Goal: Task Accomplishment & Management: Use online tool/utility

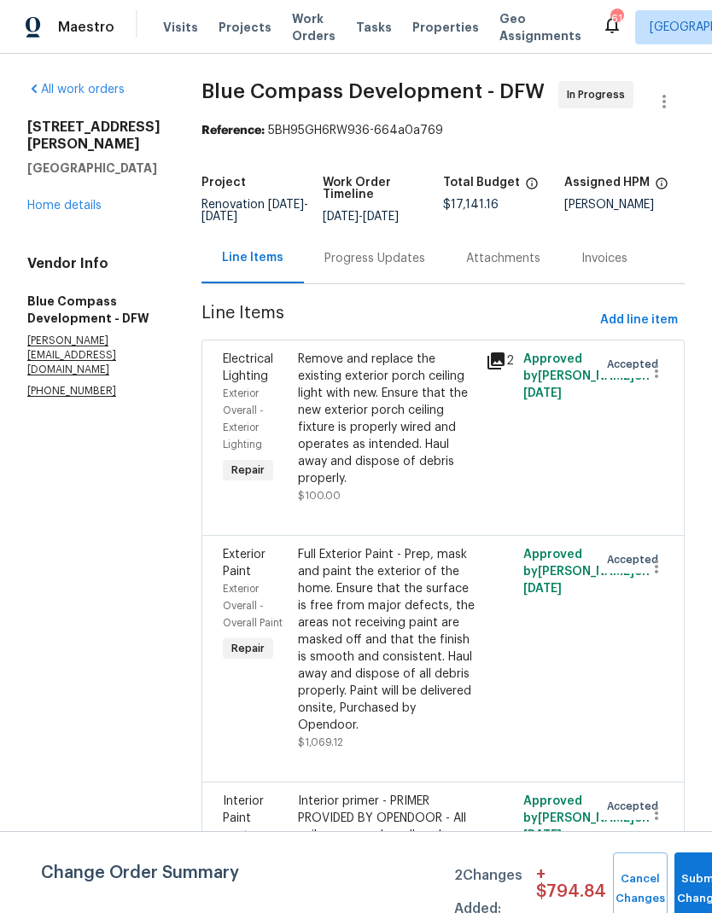
click at [71, 200] on link "Home details" at bounding box center [64, 206] width 74 height 12
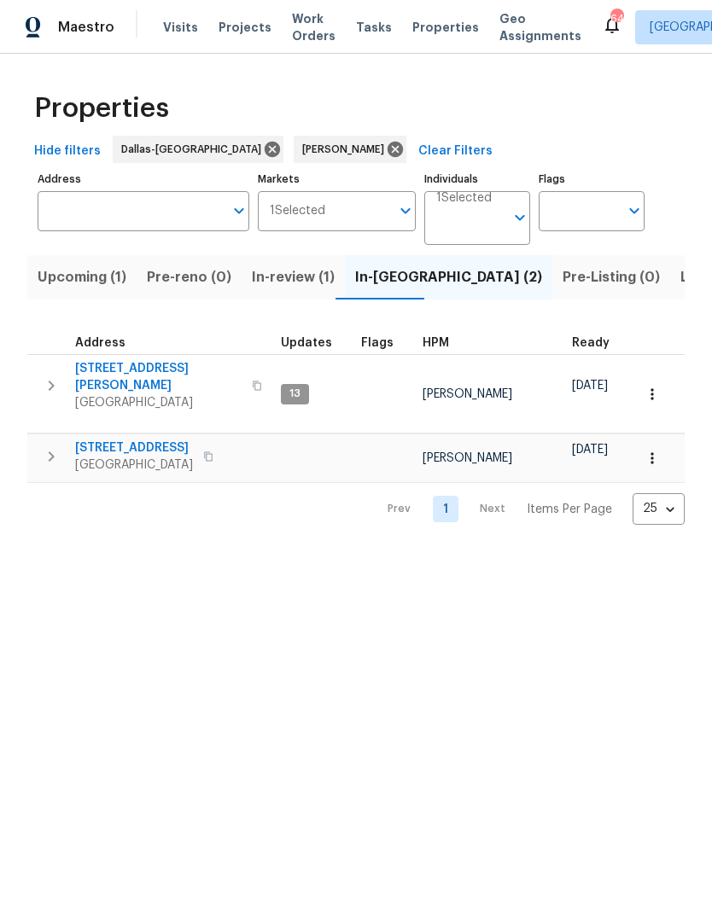
click at [55, 446] on icon "button" at bounding box center [51, 456] width 20 height 20
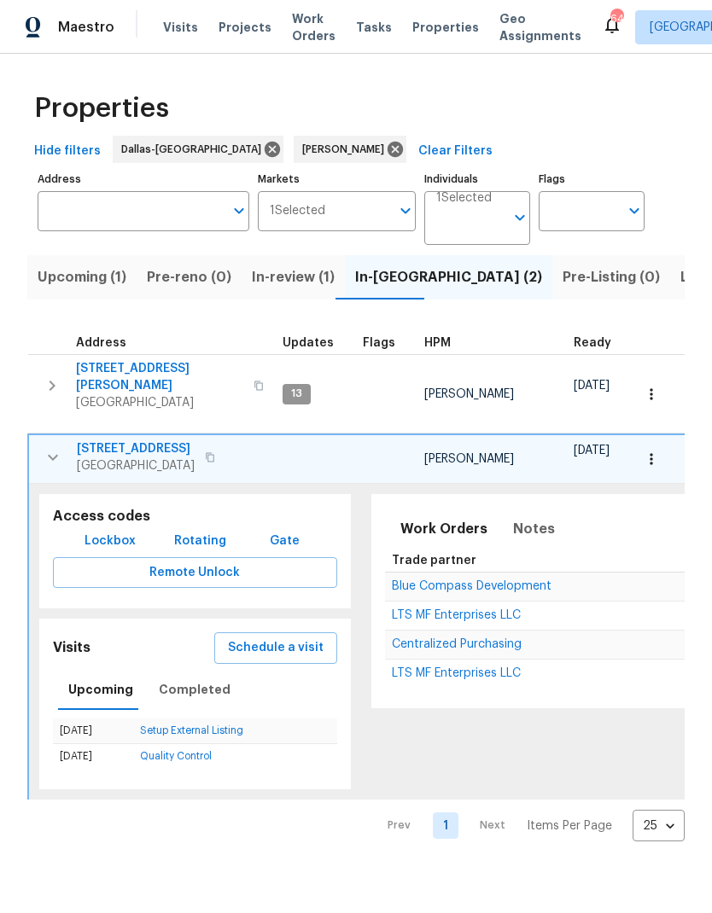
click at [644, 451] on icon "button" at bounding box center [650, 459] width 17 height 17
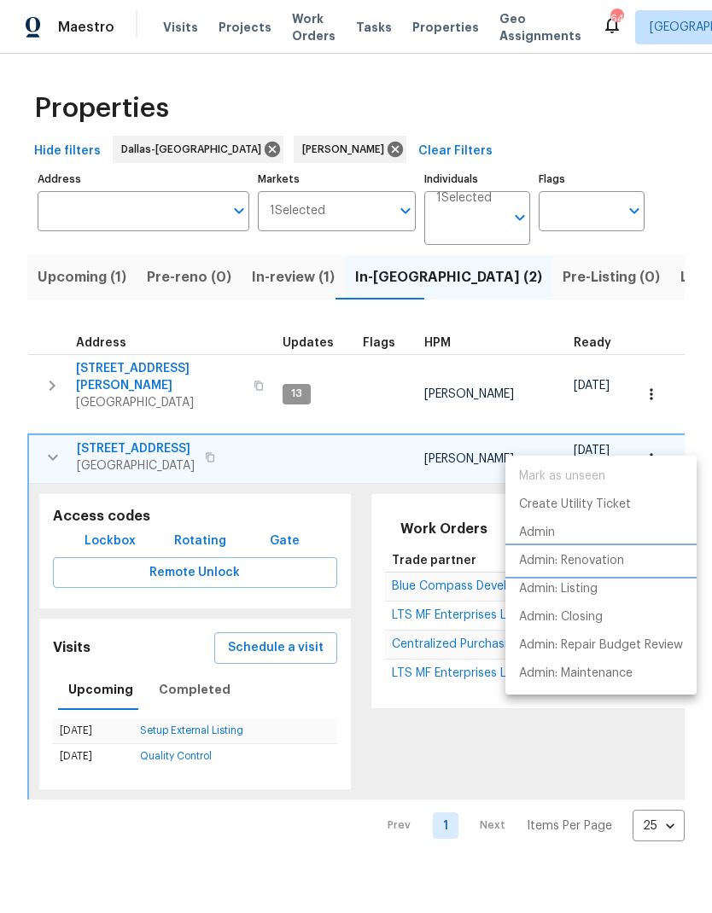
click at [602, 561] on p "Admin: Renovation" at bounding box center [571, 561] width 105 height 18
click at [582, 285] on div at bounding box center [356, 456] width 712 height 913
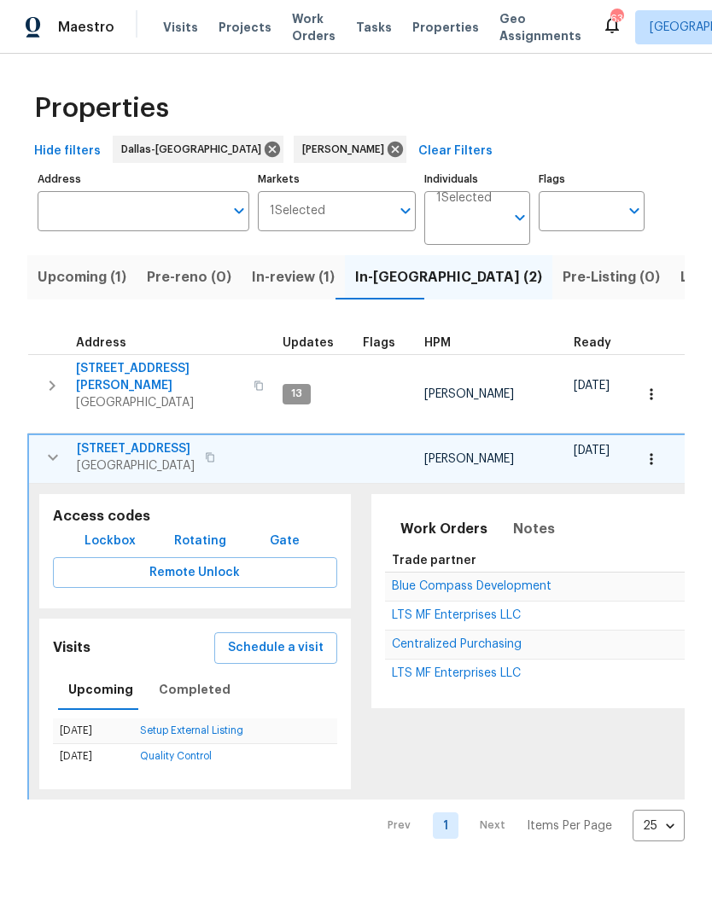
click at [62, 375] on button "button" at bounding box center [52, 385] width 34 height 51
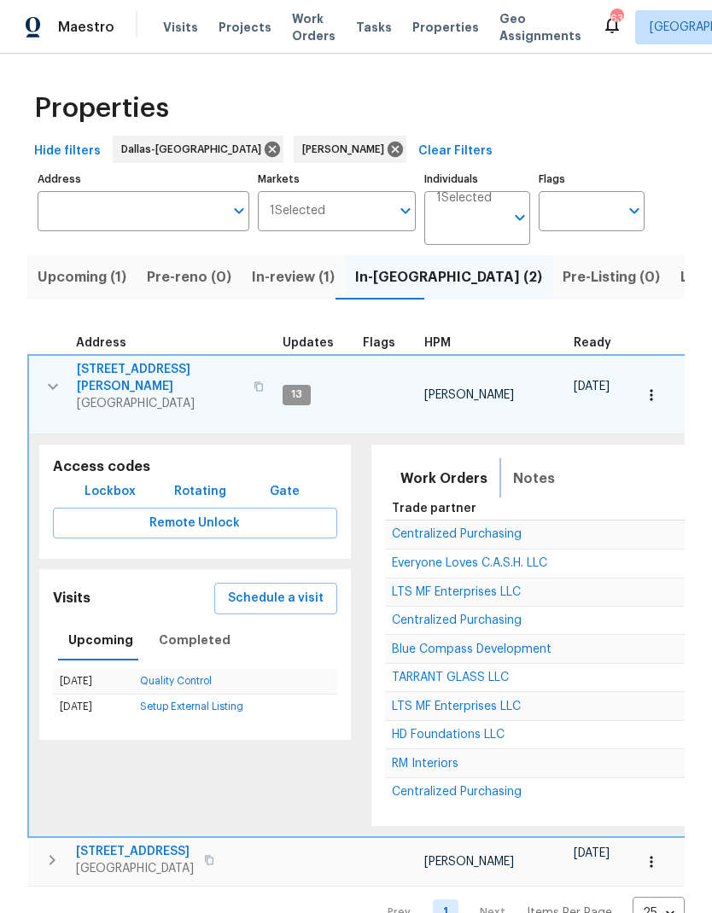
click at [514, 468] on button "Notes" at bounding box center [534, 478] width 62 height 41
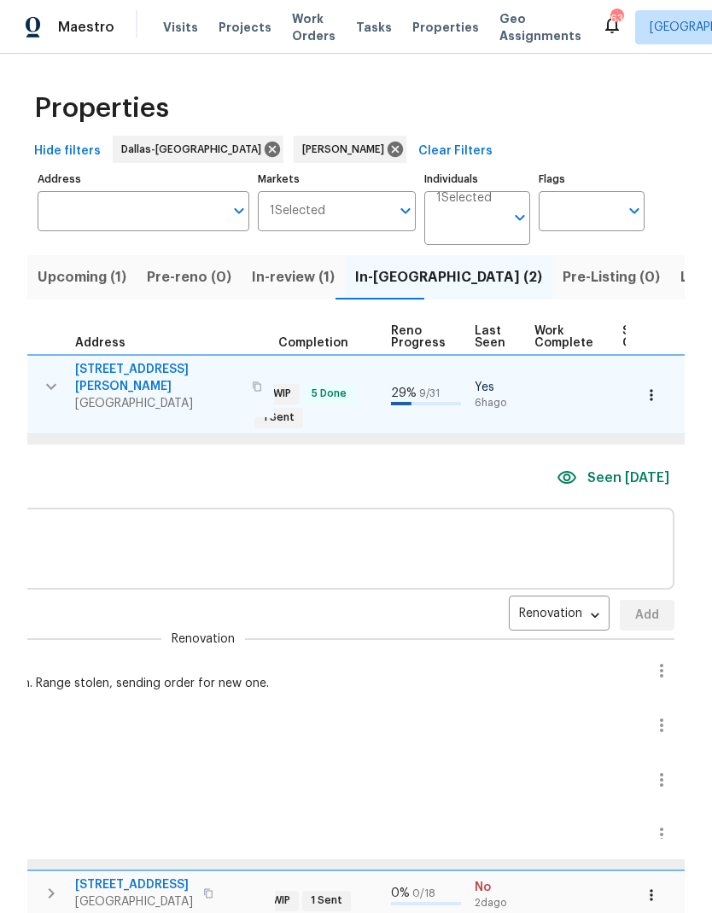
scroll to position [0, 660]
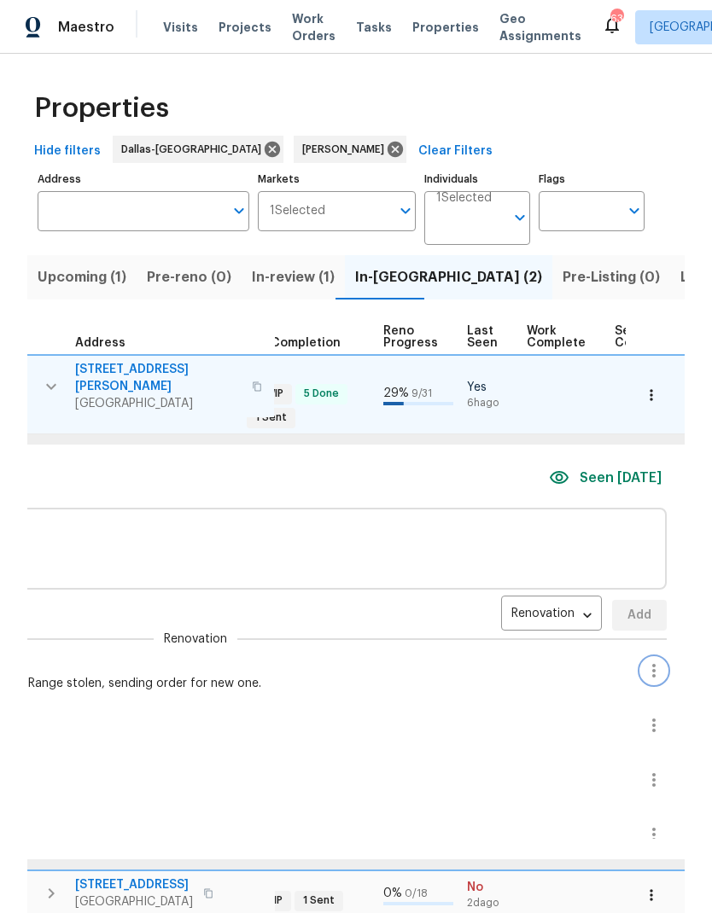
click at [643, 660] on icon "button" at bounding box center [653, 670] width 20 height 20
click at [602, 684] on li "Edit message" at bounding box center [589, 682] width 118 height 28
click at [351, 691] on textarea "Windows installed. Getting GC onsite to finish. Range stolen, sending order for…" at bounding box center [196, 697] width 848 height 12
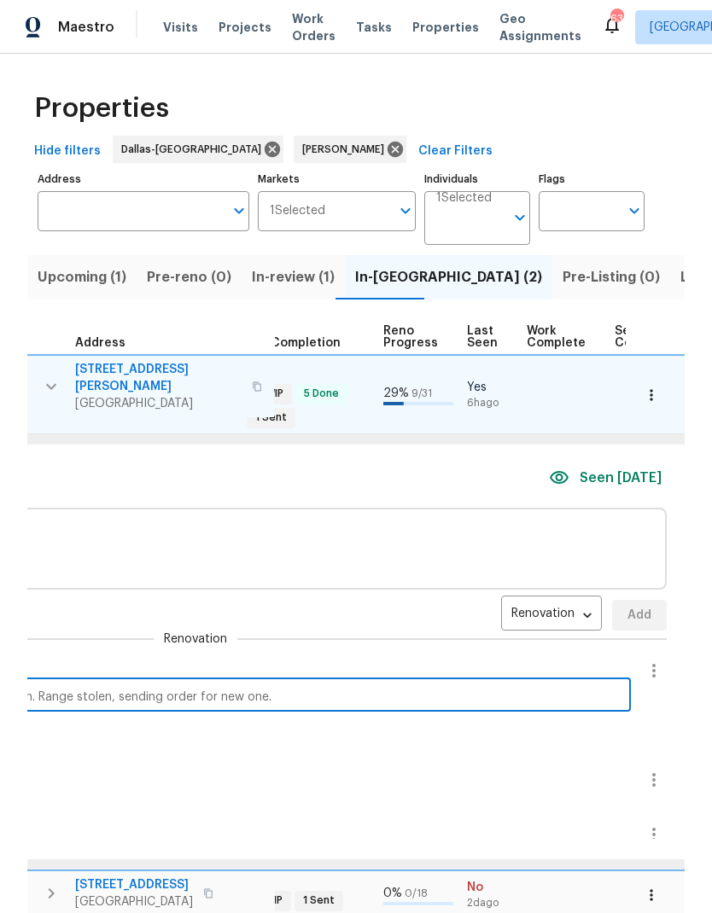
scroll to position [53, 0]
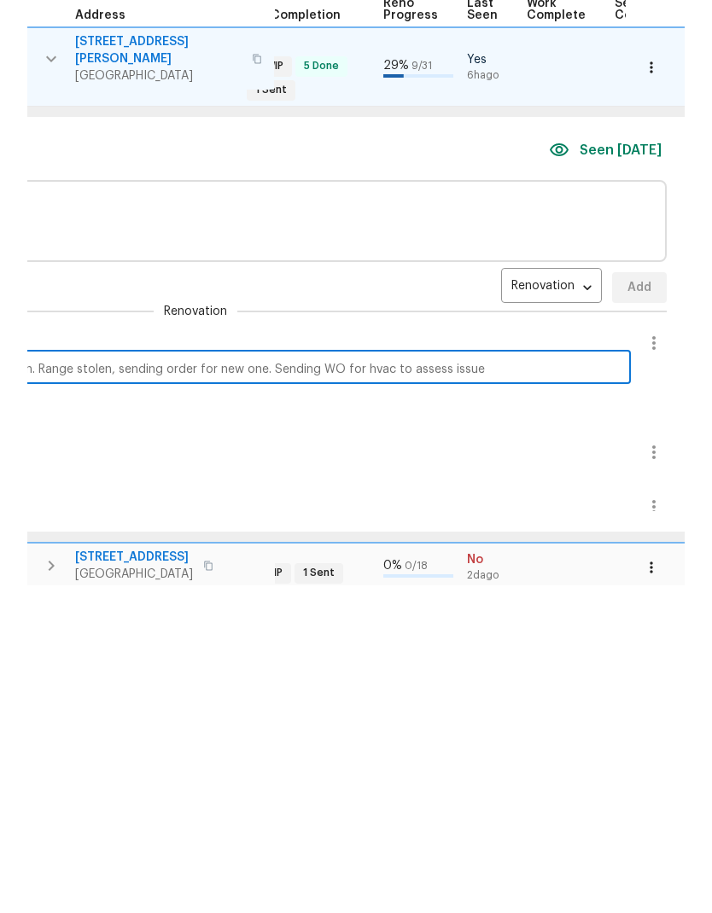
type textarea "Windows installed. Getting GC onsite to finish. Range stolen, sending order for…"
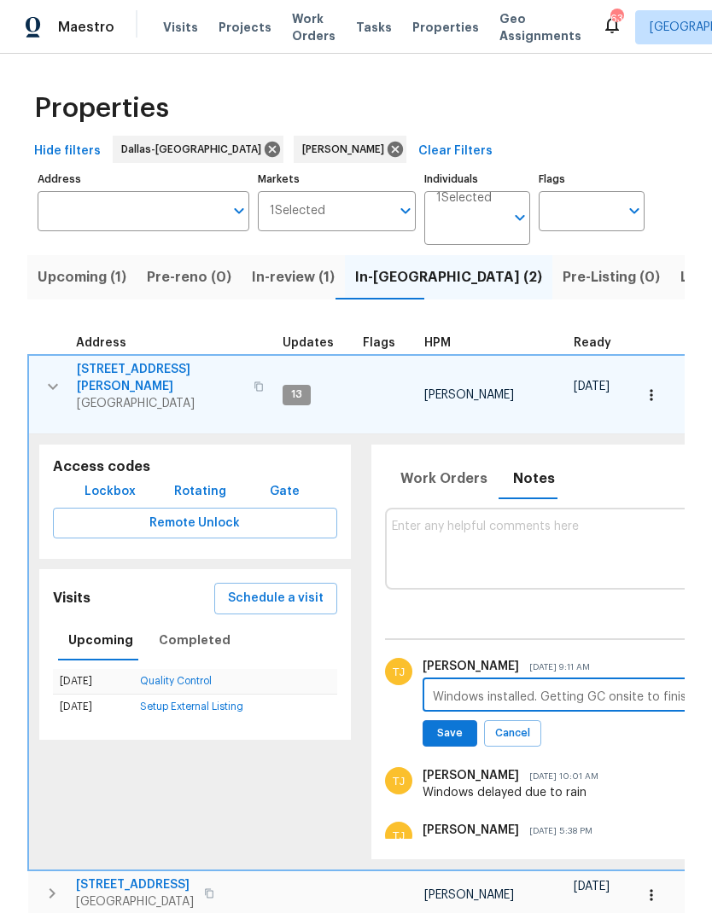
scroll to position [0, 0]
click at [445, 724] on span "Save" at bounding box center [449, 733] width 32 height 18
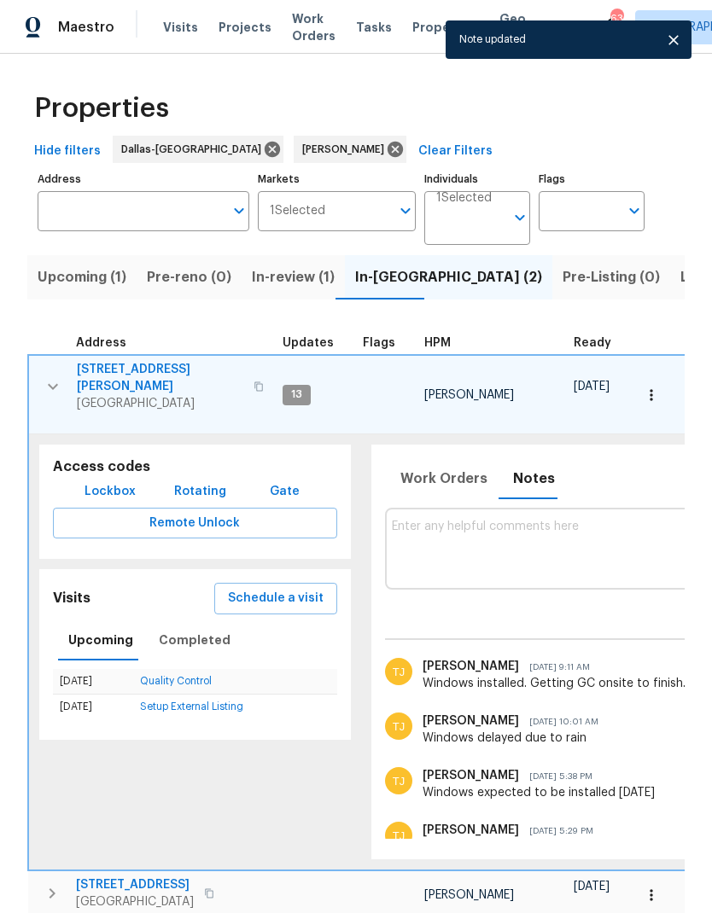
click at [53, 376] on icon "button" at bounding box center [53, 386] width 20 height 20
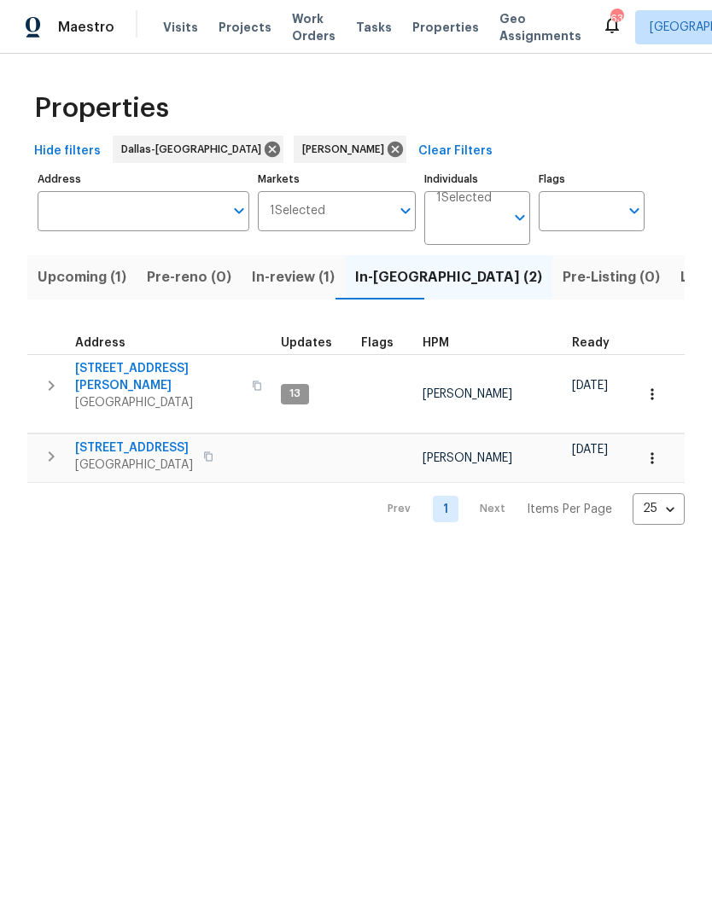
click at [49, 446] on icon "button" at bounding box center [51, 456] width 20 height 20
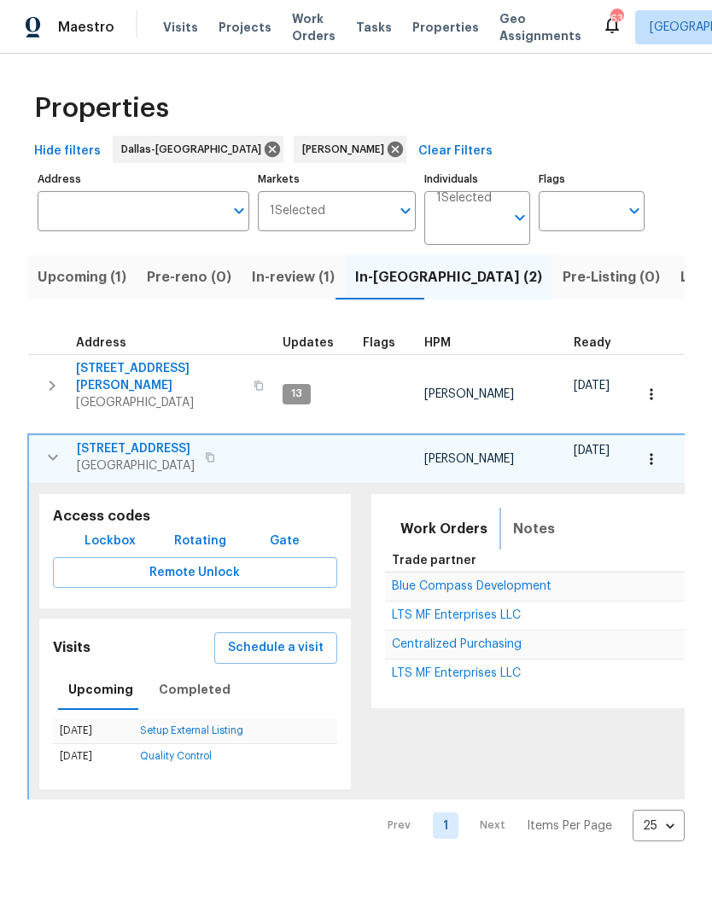
click at [532, 517] on span "Notes" at bounding box center [534, 529] width 42 height 24
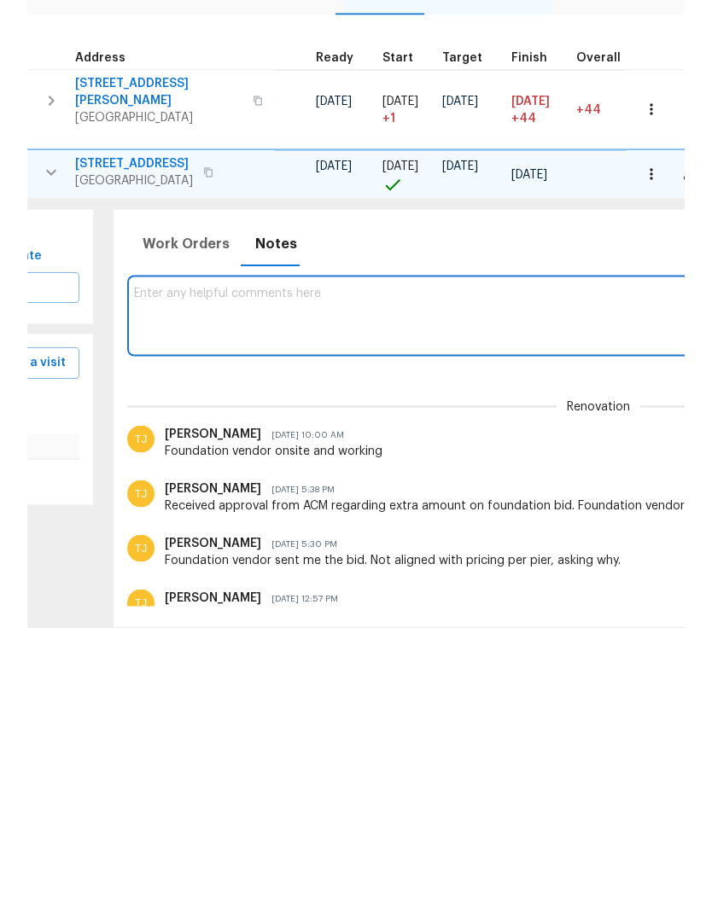
scroll to position [0, 259]
click at [567, 572] on textarea at bounding box center [596, 600] width 928 height 57
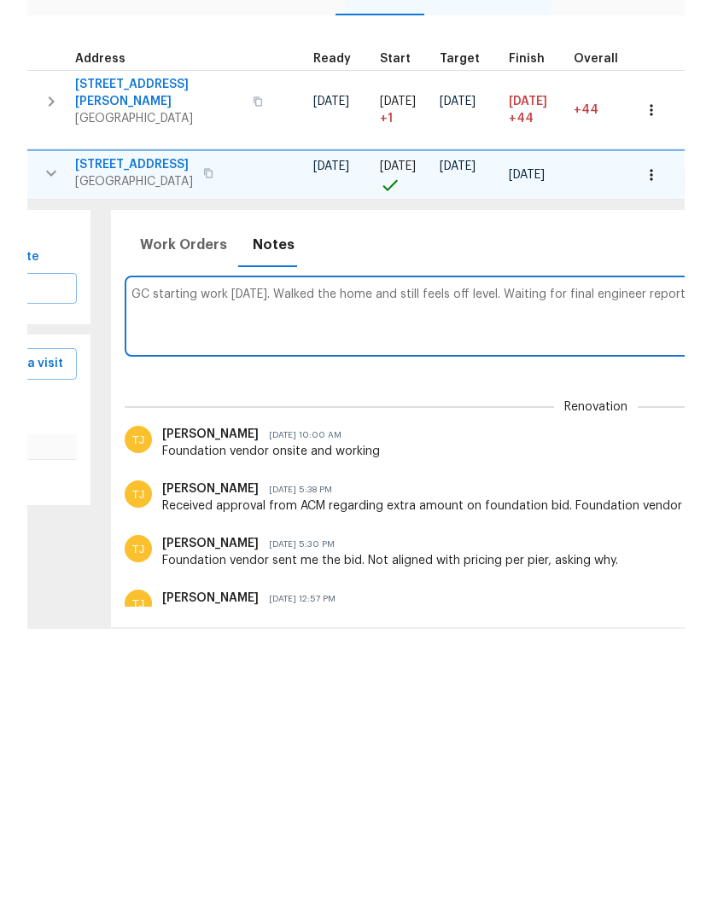
scroll to position [0, 592]
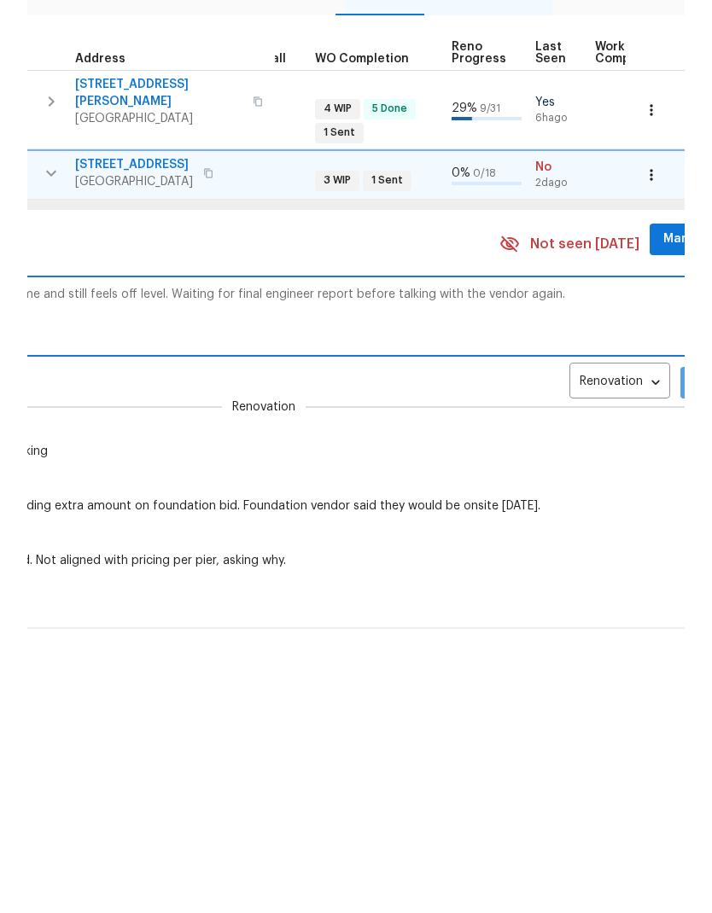
type textarea "GC starting work today. Walked the home and still feels off level. Waiting for …"
click at [694, 656] on span "Add" at bounding box center [707, 666] width 27 height 21
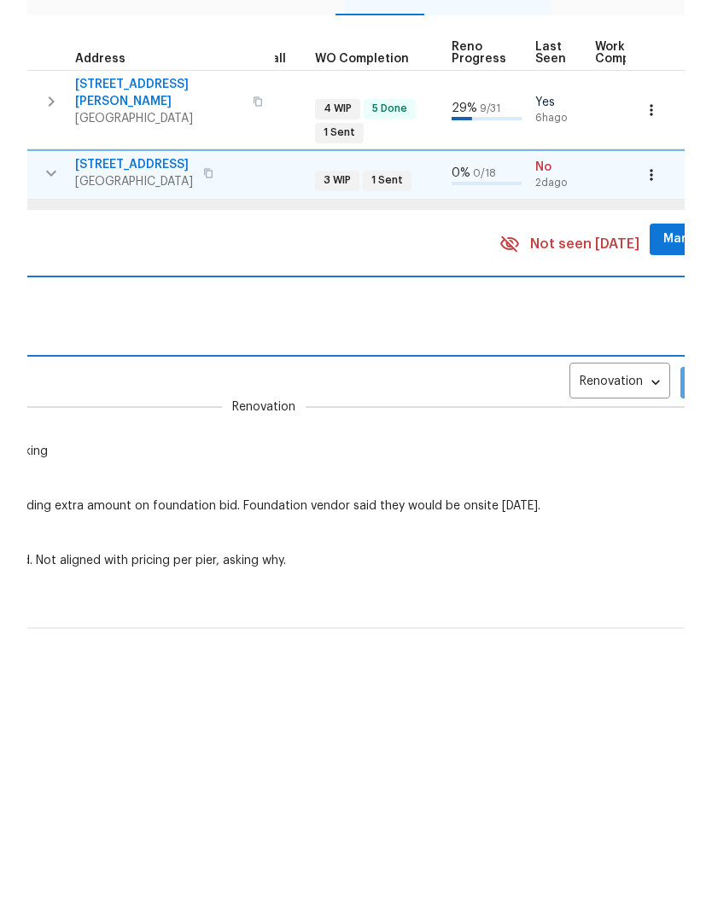
scroll to position [55, 0]
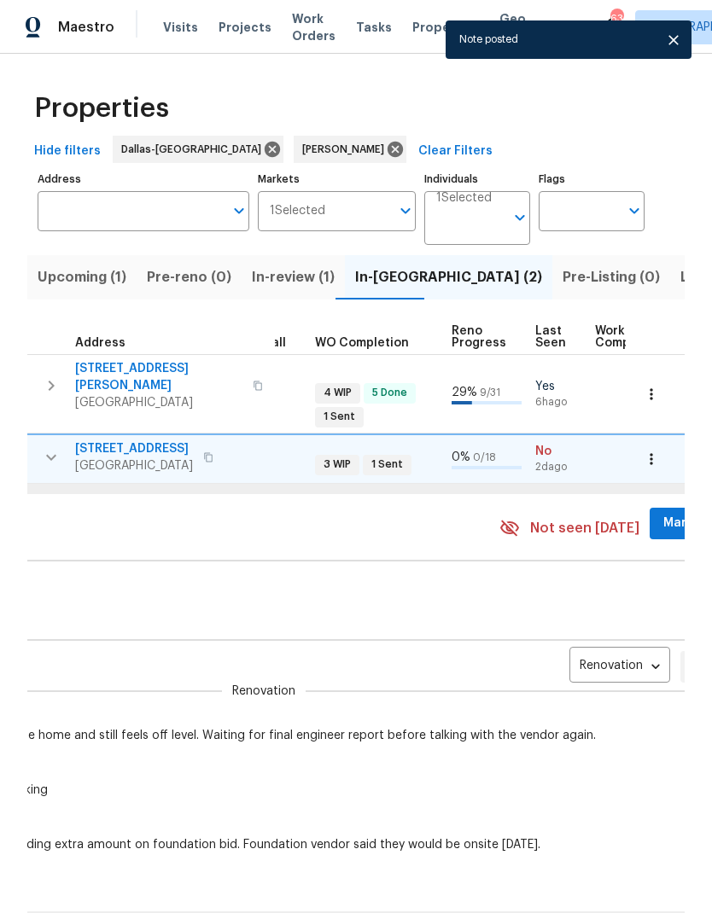
click at [666, 513] on span "Mark Seen" at bounding box center [694, 523] width 63 height 21
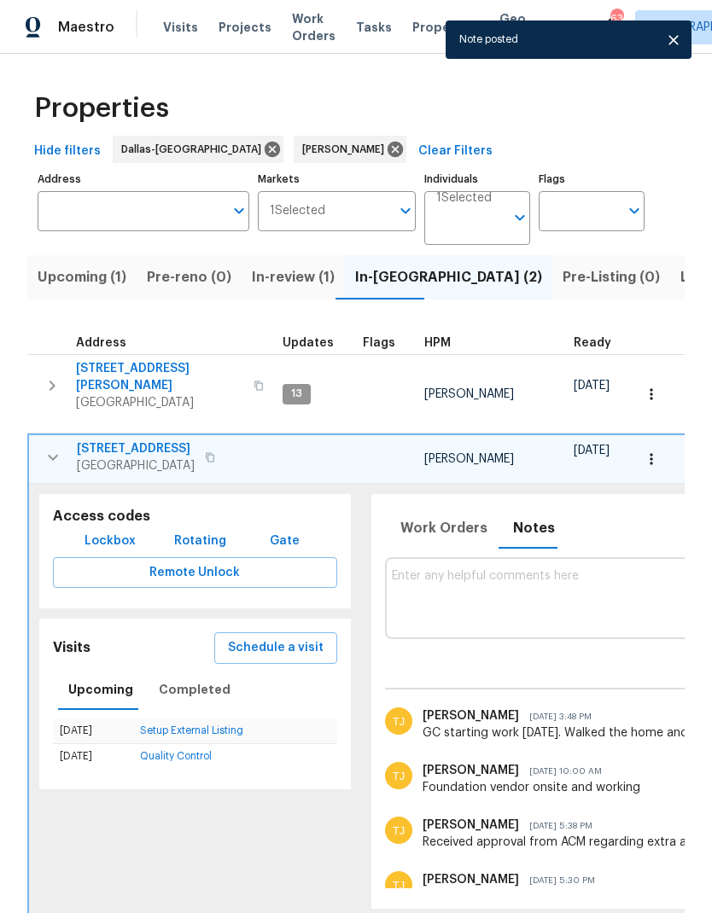
scroll to position [0, 0]
click at [50, 447] on icon "button" at bounding box center [53, 457] width 20 height 20
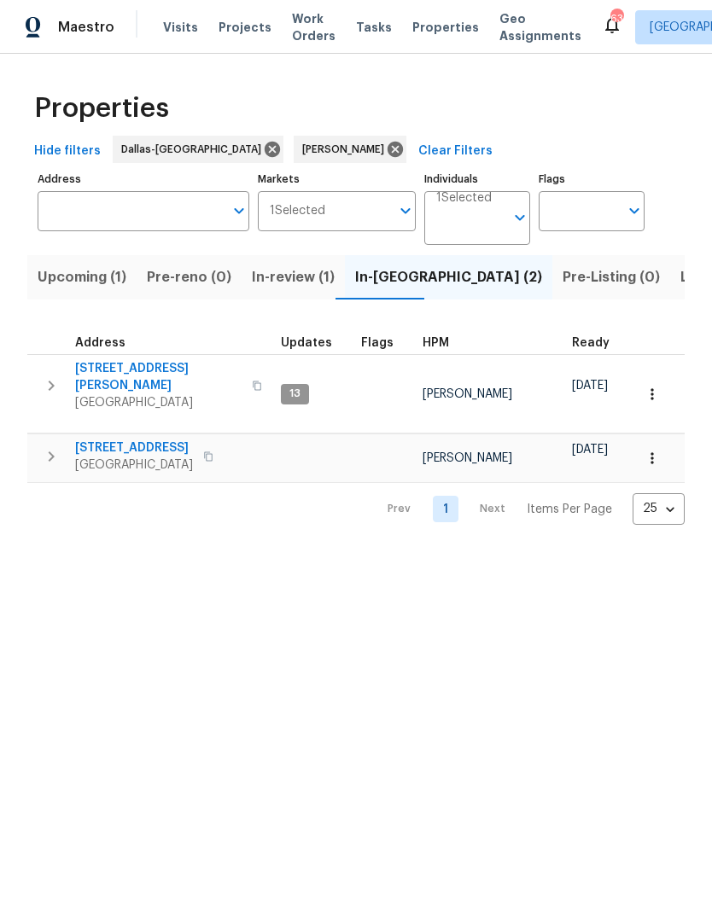
click at [649, 450] on icon "button" at bounding box center [651, 458] width 17 height 17
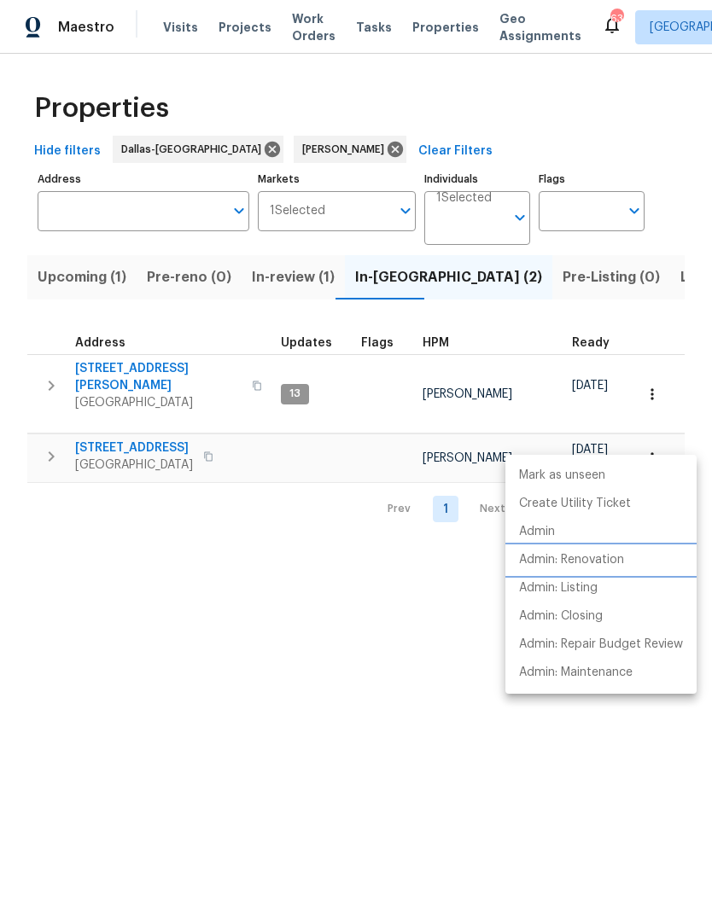
click at [591, 558] on p "Admin: Renovation" at bounding box center [571, 560] width 105 height 18
click at [396, 715] on div at bounding box center [356, 456] width 712 height 913
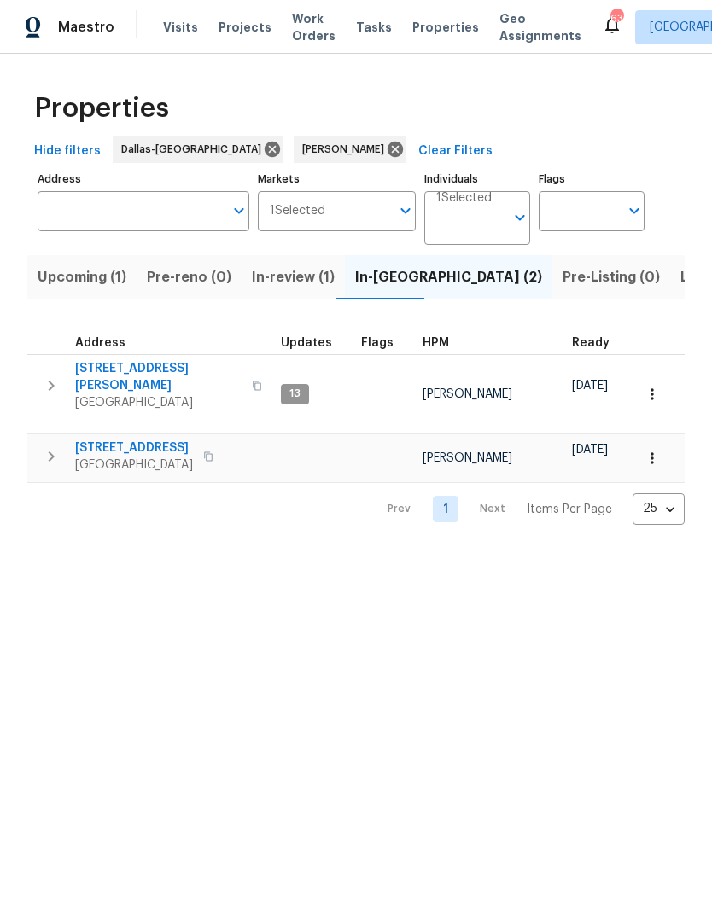
click at [652, 386] on icon "button" at bounding box center [651, 394] width 17 height 17
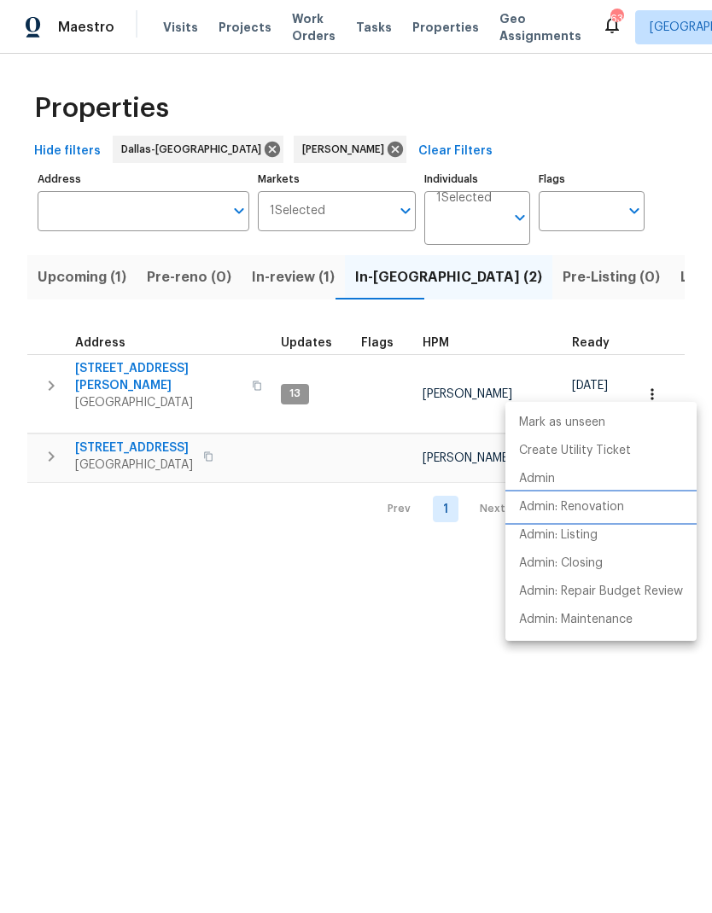
click at [607, 499] on p "Admin: Renovation" at bounding box center [571, 507] width 105 height 18
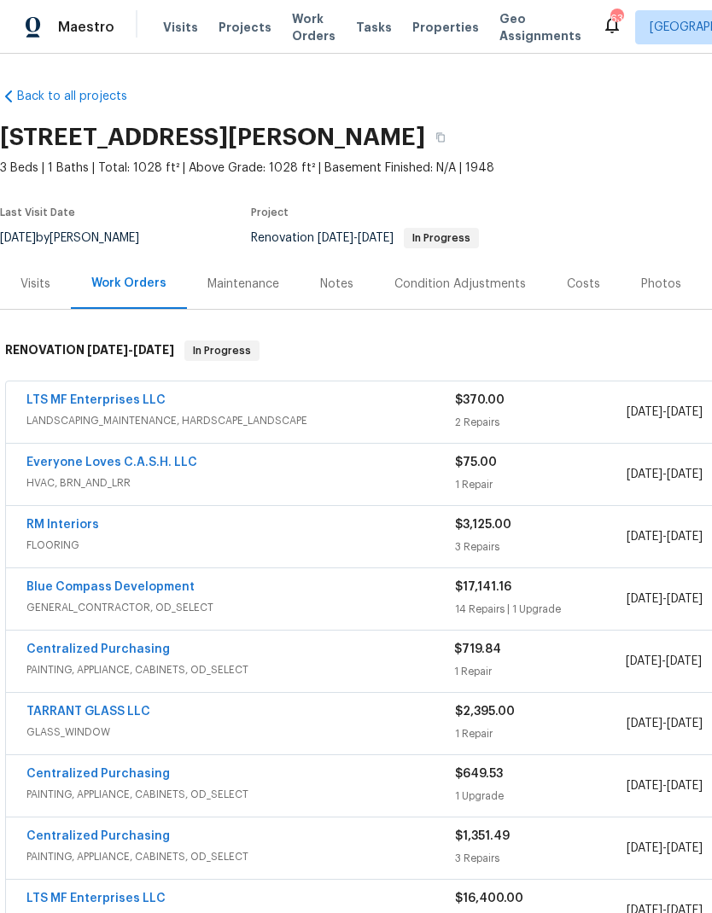
click at [108, 456] on link "Everyone Loves C.A.S.H. LLC" at bounding box center [111, 462] width 171 height 12
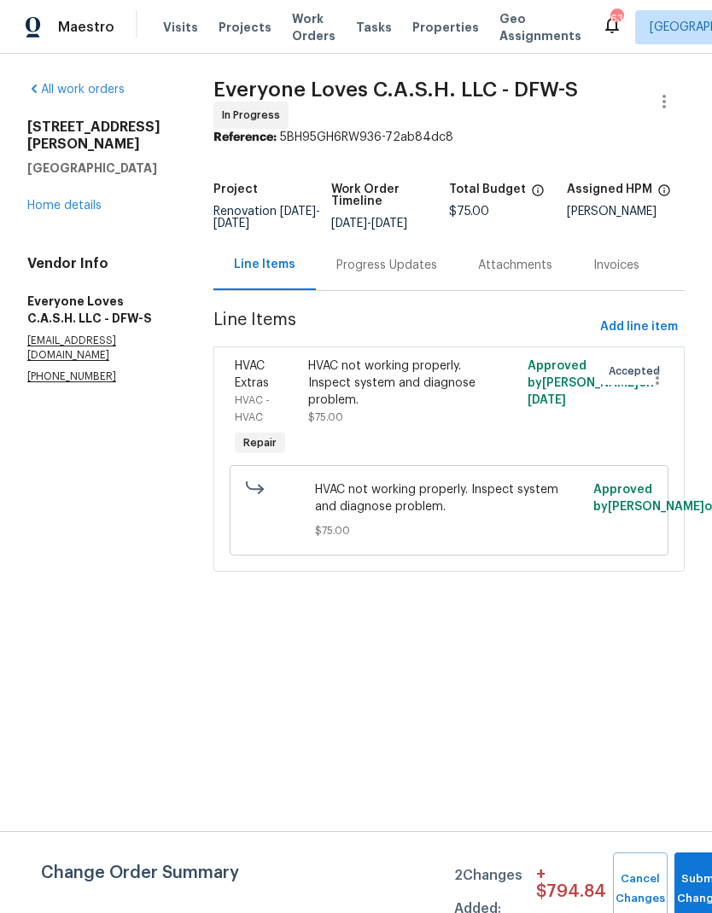
click at [73, 200] on link "Home details" at bounding box center [64, 206] width 74 height 12
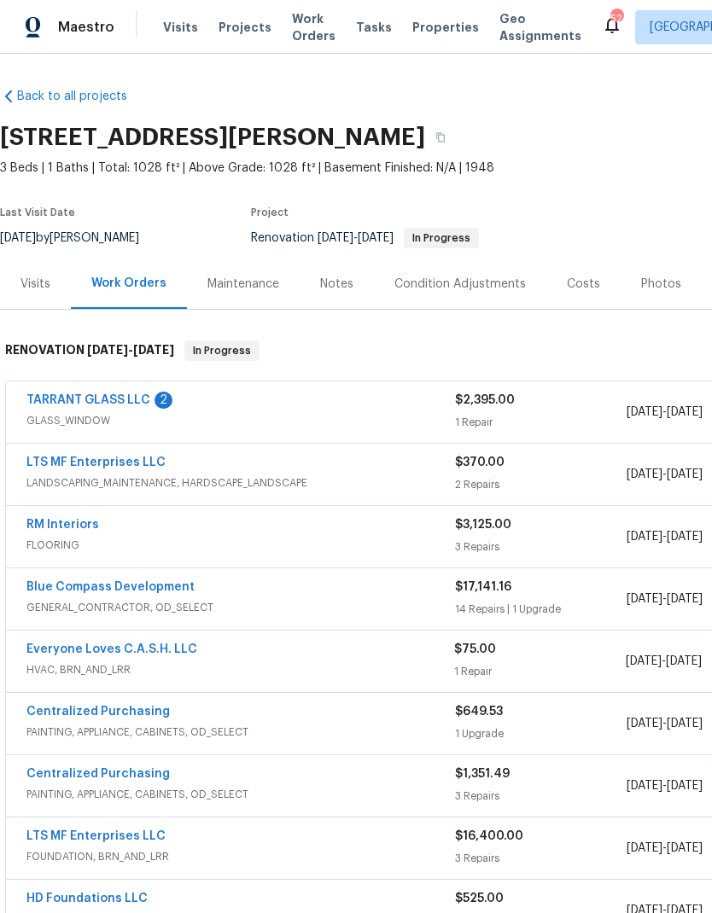
click at [78, 394] on link "TARRANT GLASS LLC" at bounding box center [88, 400] width 124 height 12
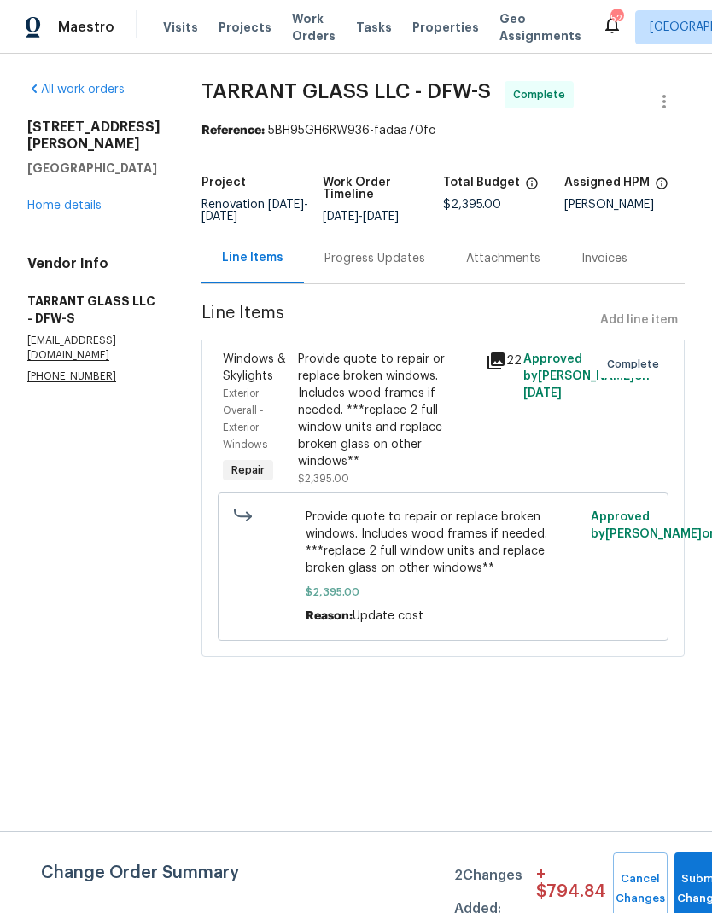
click at [73, 178] on div "6720 Craig St Fort Worth, TX 76112 Home details" at bounding box center [93, 167] width 133 height 96
click at [71, 200] on link "Home details" at bounding box center [64, 206] width 74 height 12
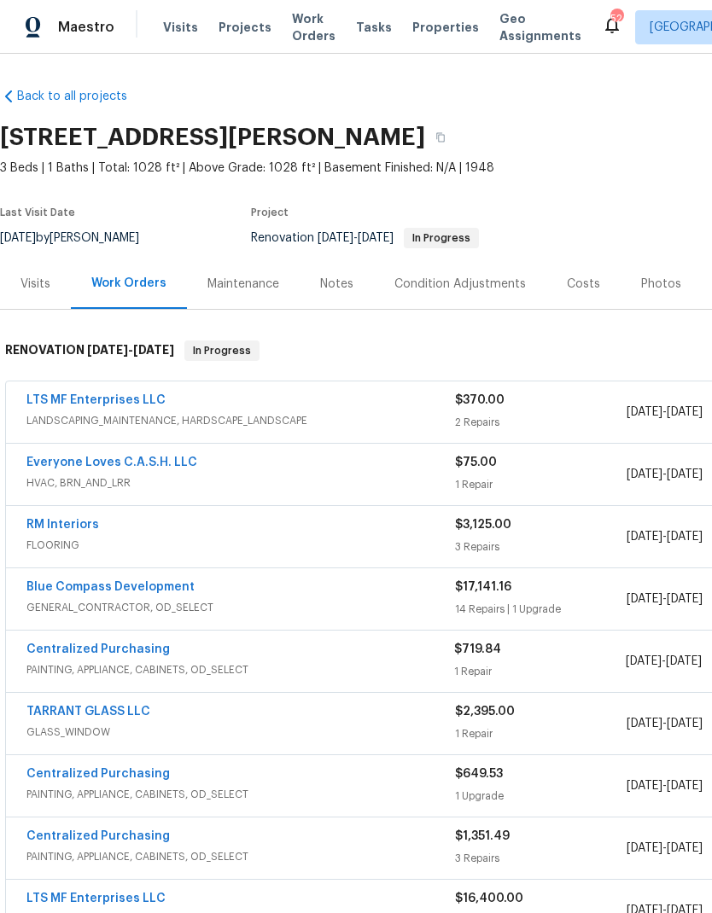
click at [71, 526] on link "RM Interiors" at bounding box center [62, 525] width 73 height 12
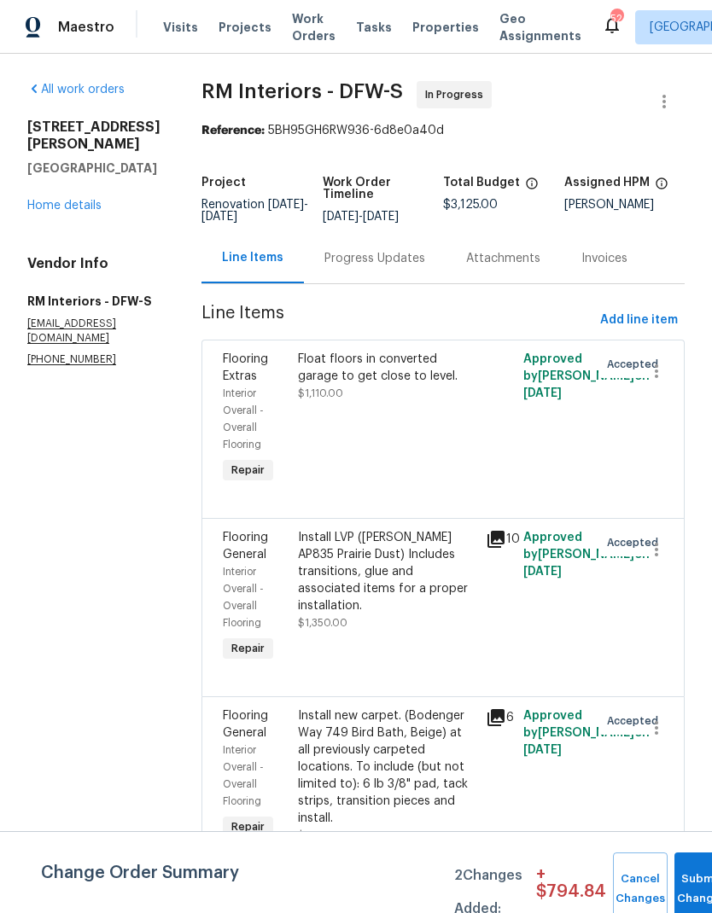
click at [369, 259] on div "Progress Updates" at bounding box center [374, 258] width 101 height 17
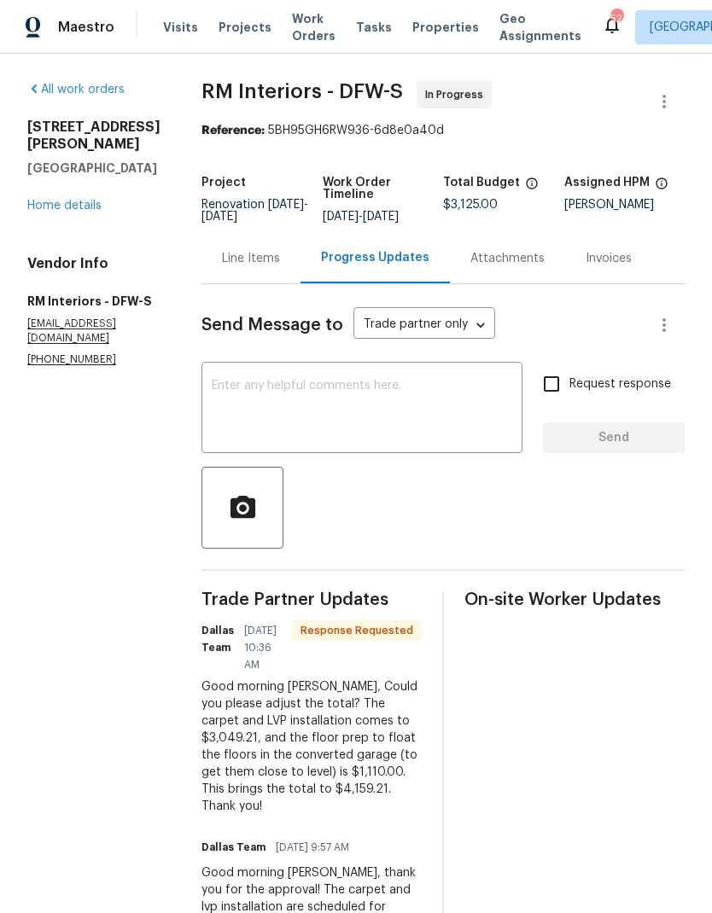
click at [222, 265] on div "Line Items" at bounding box center [251, 258] width 58 height 17
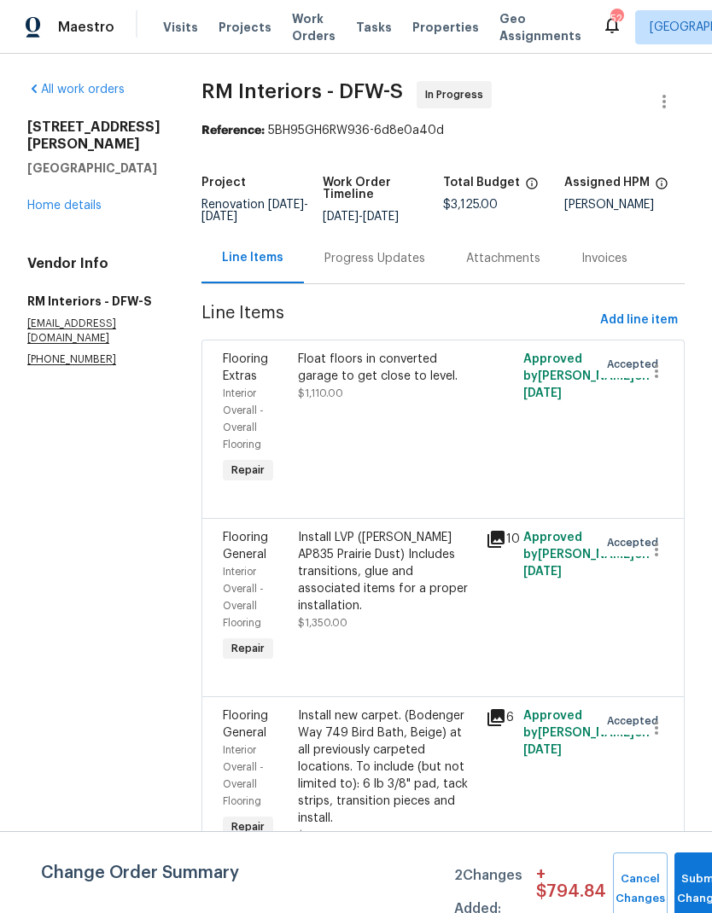
scroll to position [20, 0]
click at [384, 747] on div "Install new carpet. (Bodenger Way 749 Bird Bath, Beige) at all previously carpe…" at bounding box center [386, 766] width 177 height 119
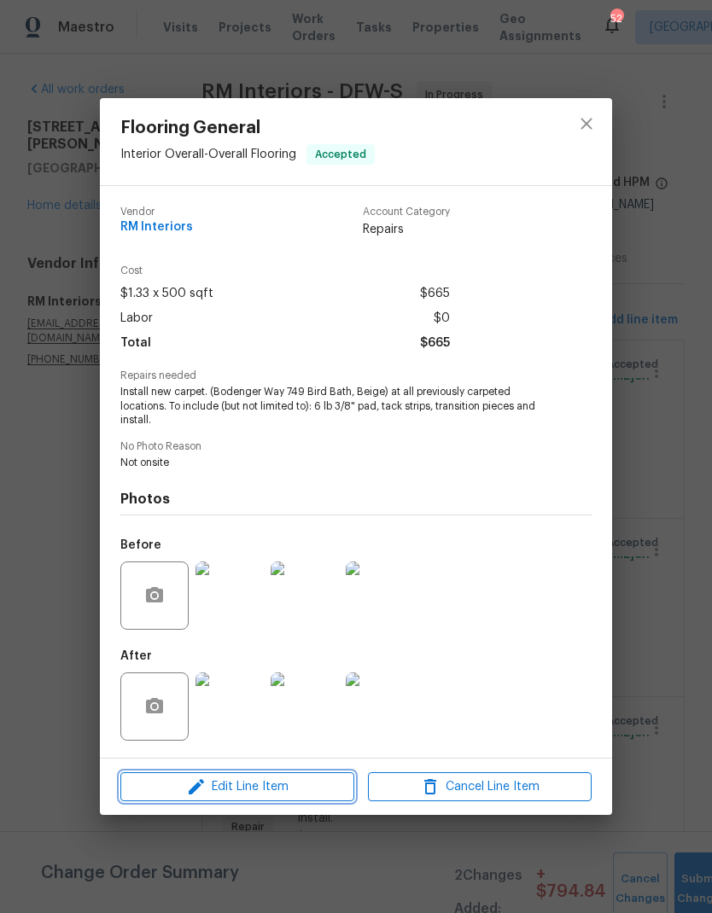
click at [301, 788] on span "Edit Line Item" at bounding box center [237, 786] width 224 height 21
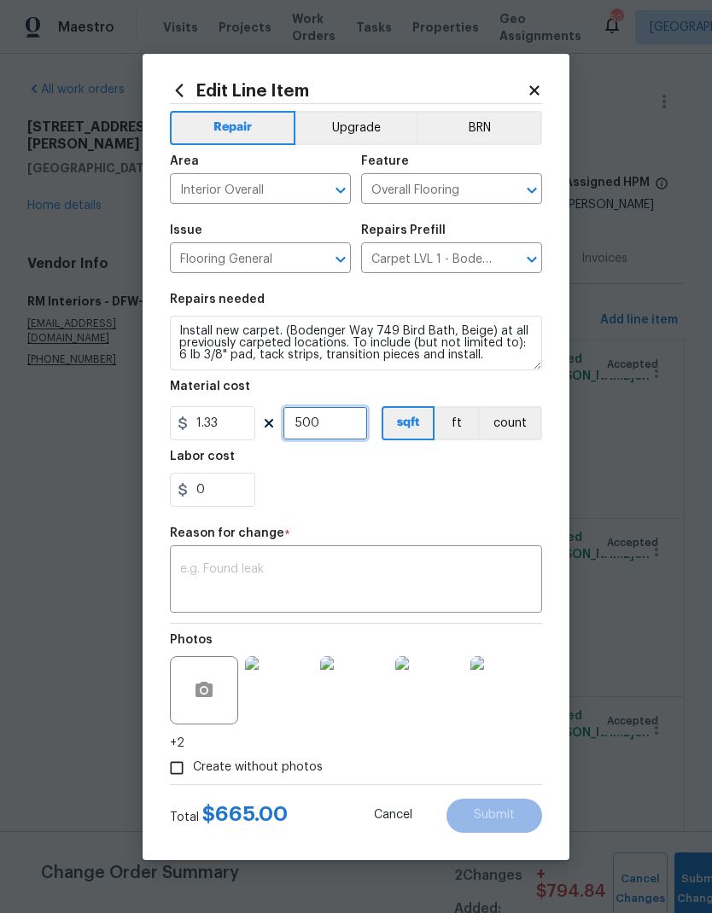
click at [342, 430] on input "500" at bounding box center [324, 423] width 85 height 34
click at [531, 492] on div "0" at bounding box center [356, 490] width 372 height 34
click at [335, 429] on input "550" at bounding box center [324, 423] width 85 height 34
click at [483, 485] on div "0" at bounding box center [356, 490] width 372 height 34
click at [337, 427] on input "600" at bounding box center [324, 423] width 85 height 34
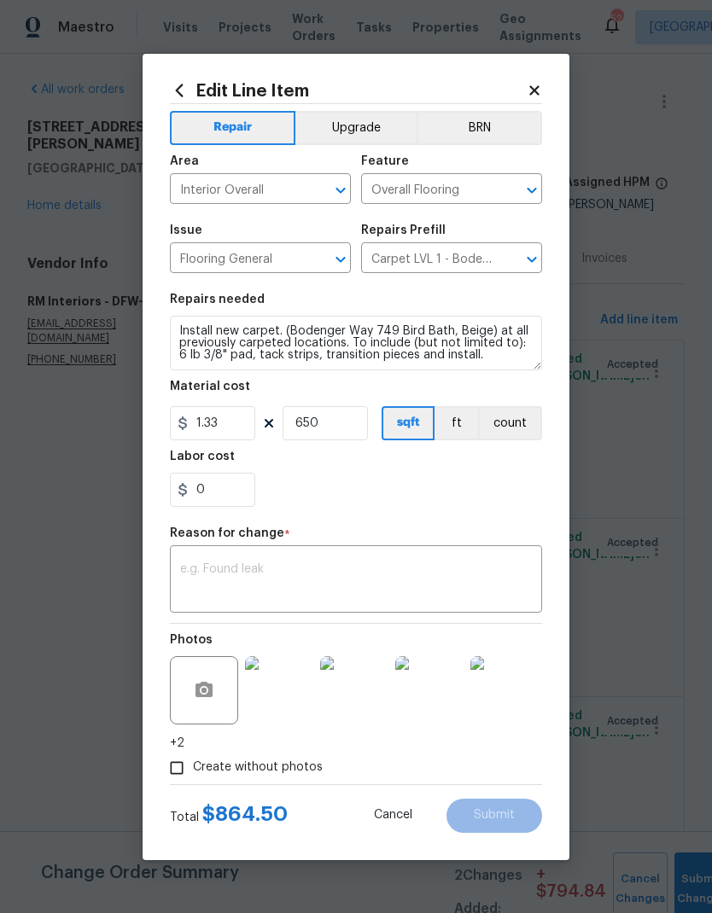
click at [468, 494] on div "0" at bounding box center [356, 490] width 372 height 34
click at [352, 420] on input "650" at bounding box center [324, 423] width 85 height 34
type input "649"
click at [463, 498] on div "0" at bounding box center [356, 490] width 372 height 34
click at [235, 490] on input "0" at bounding box center [212, 490] width 85 height 34
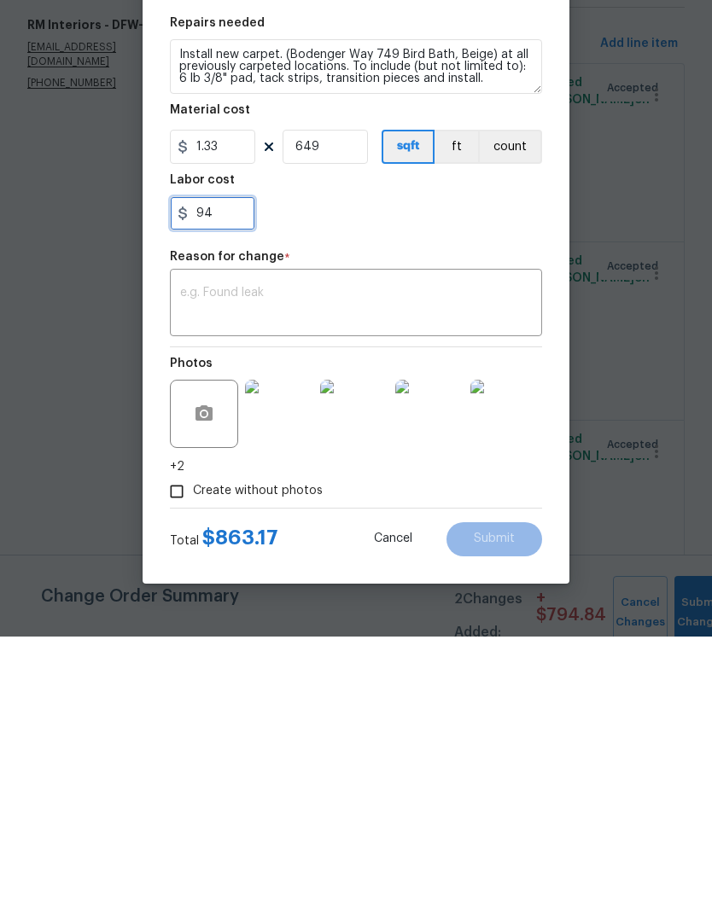
type input "9"
click at [409, 473] on div "94" at bounding box center [356, 490] width 372 height 34
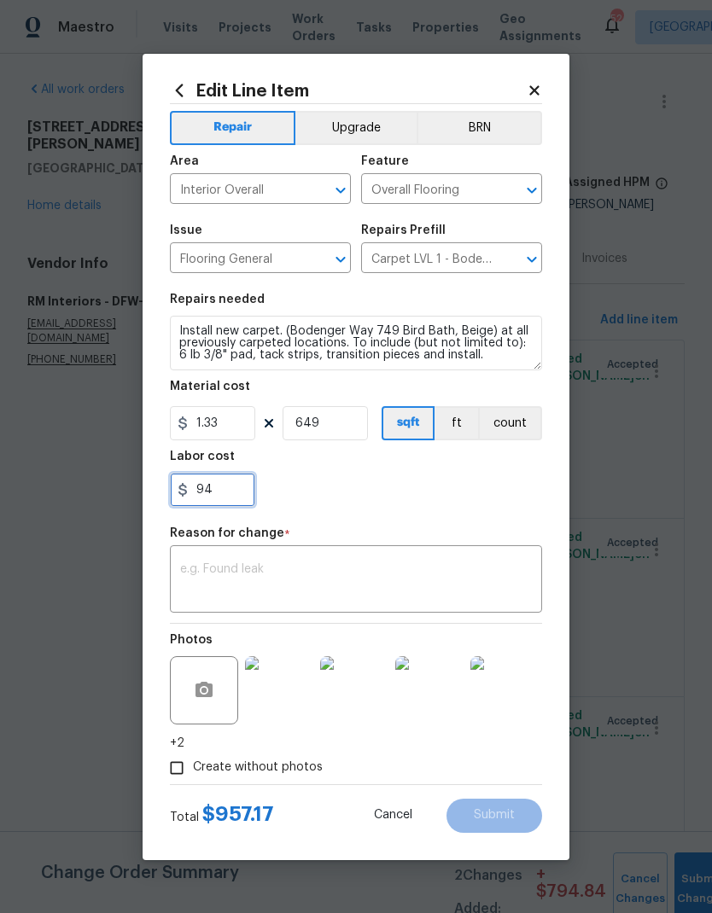
click at [233, 499] on input "94" at bounding box center [212, 490] width 85 height 34
type input "9"
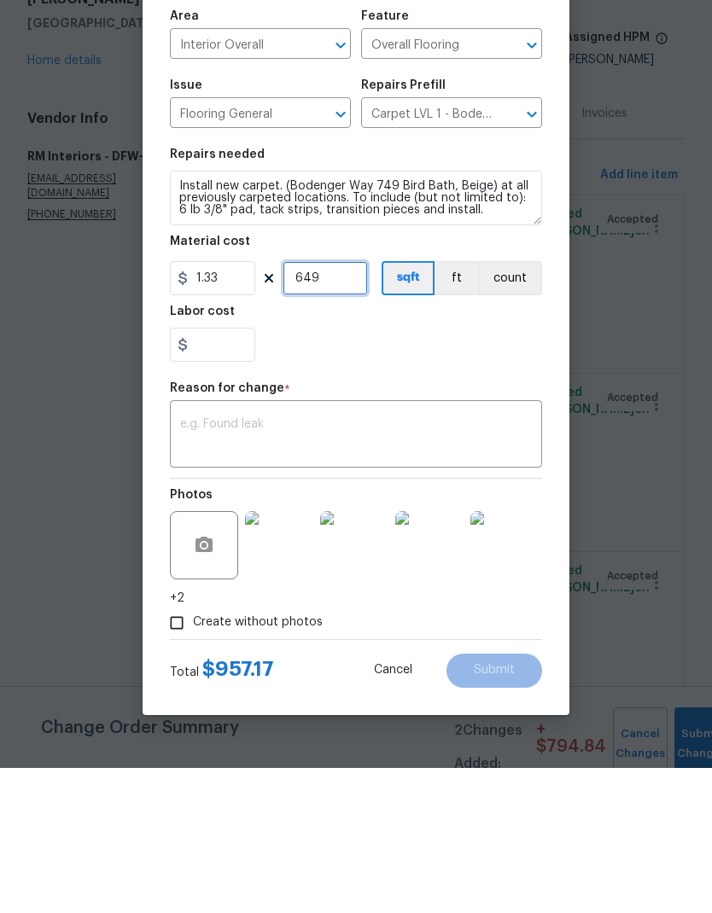
click at [343, 406] on input "649" at bounding box center [324, 423] width 85 height 34
type input "0"
type input "650"
click at [458, 473] on div "0" at bounding box center [356, 490] width 372 height 34
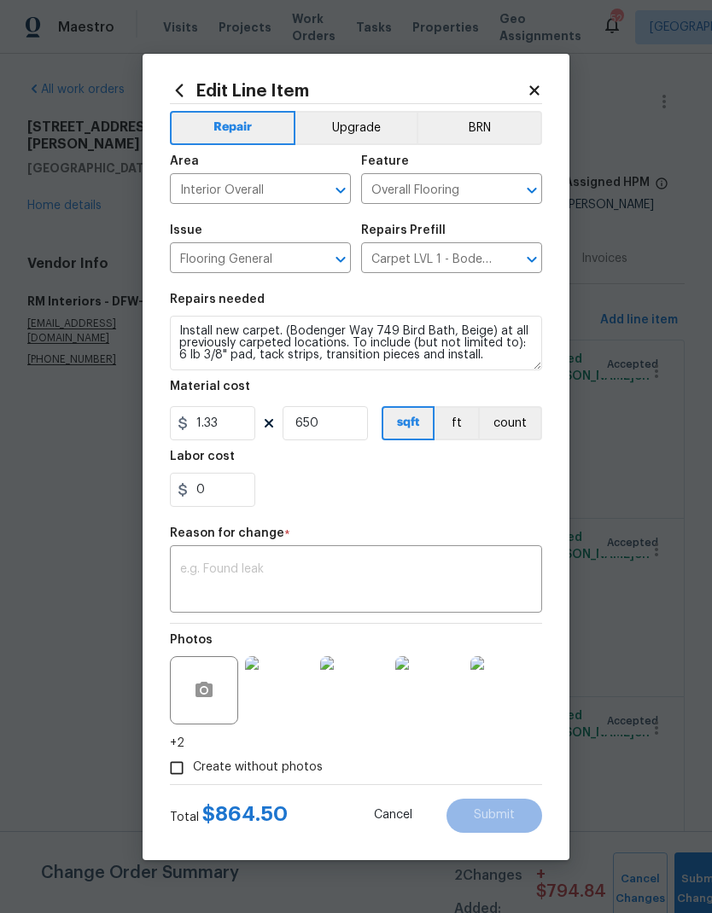
click at [441, 591] on textarea at bounding box center [356, 581] width 352 height 36
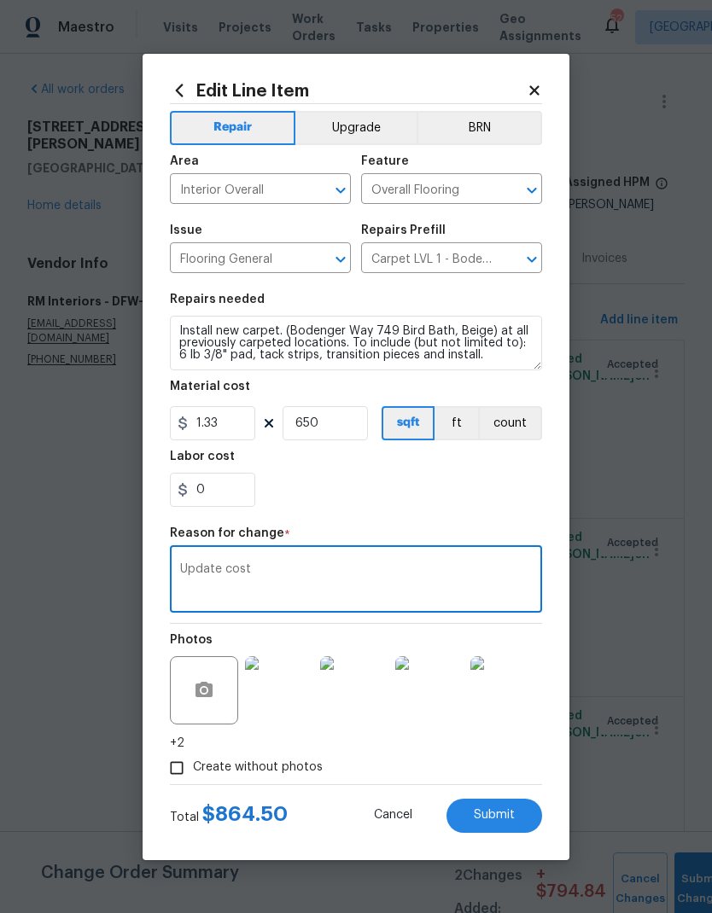
type textarea "Update cost"
click at [433, 495] on div "0" at bounding box center [356, 490] width 372 height 34
click at [506, 808] on button "Submit" at bounding box center [494, 816] width 96 height 34
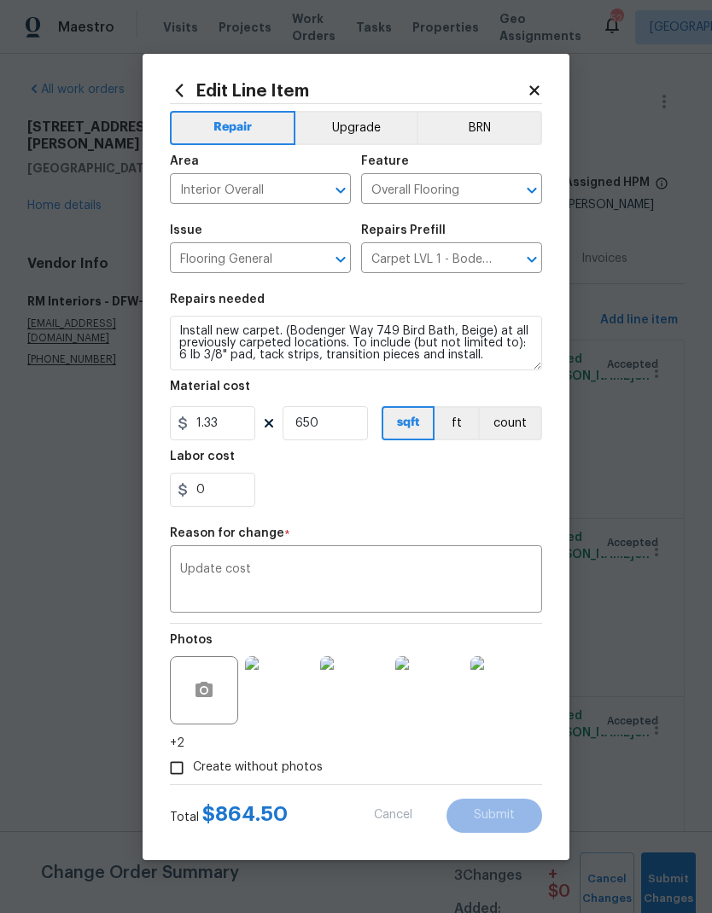
type input "500"
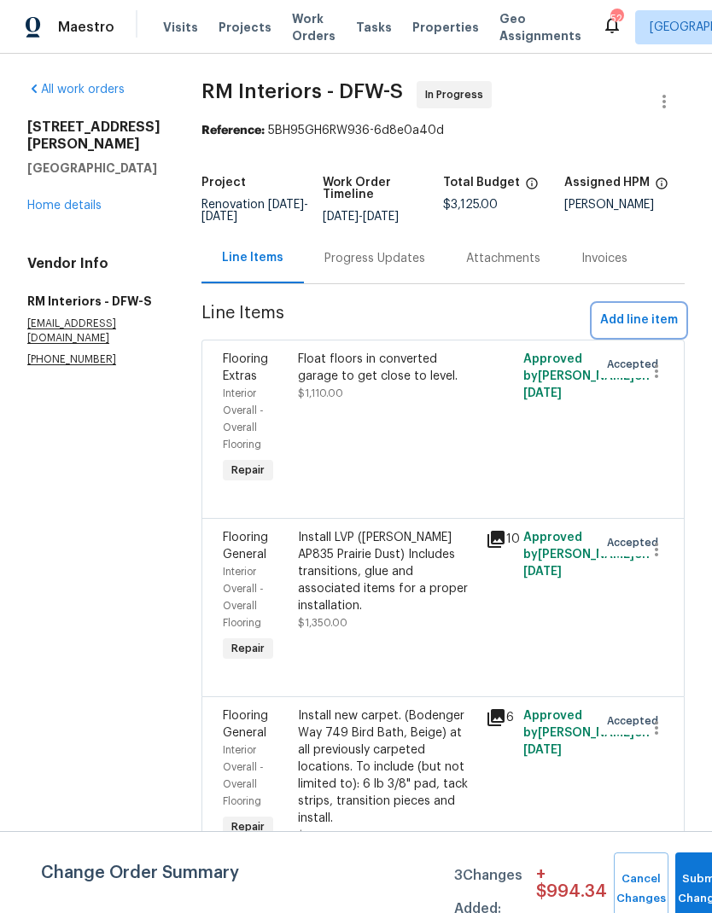
click at [635, 310] on span "Add line item" at bounding box center [639, 320] width 78 height 21
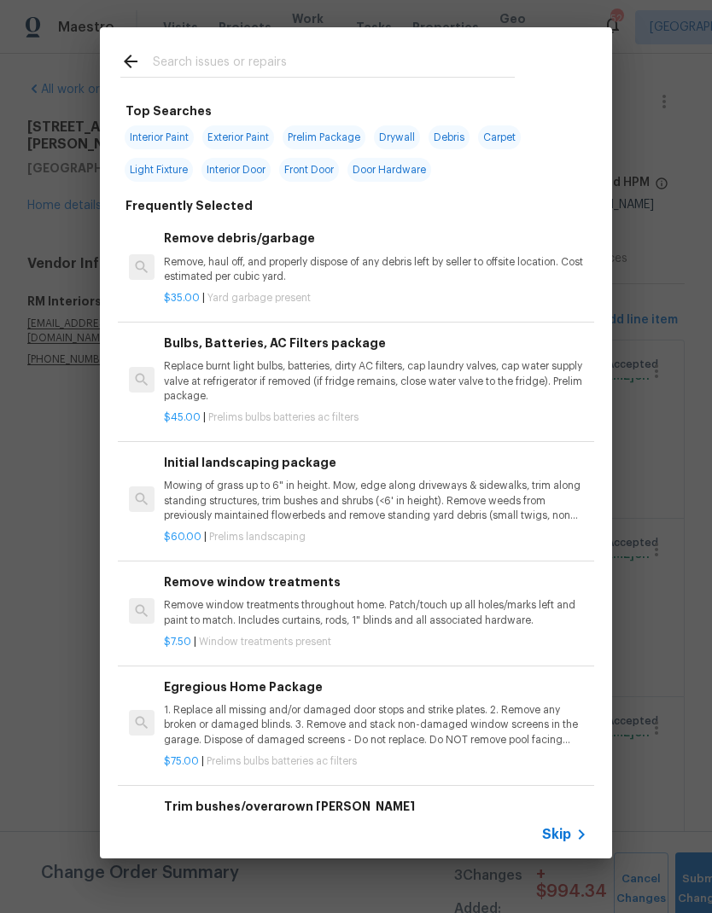
click at [285, 56] on input "text" at bounding box center [334, 64] width 362 height 26
type input "Flooring"
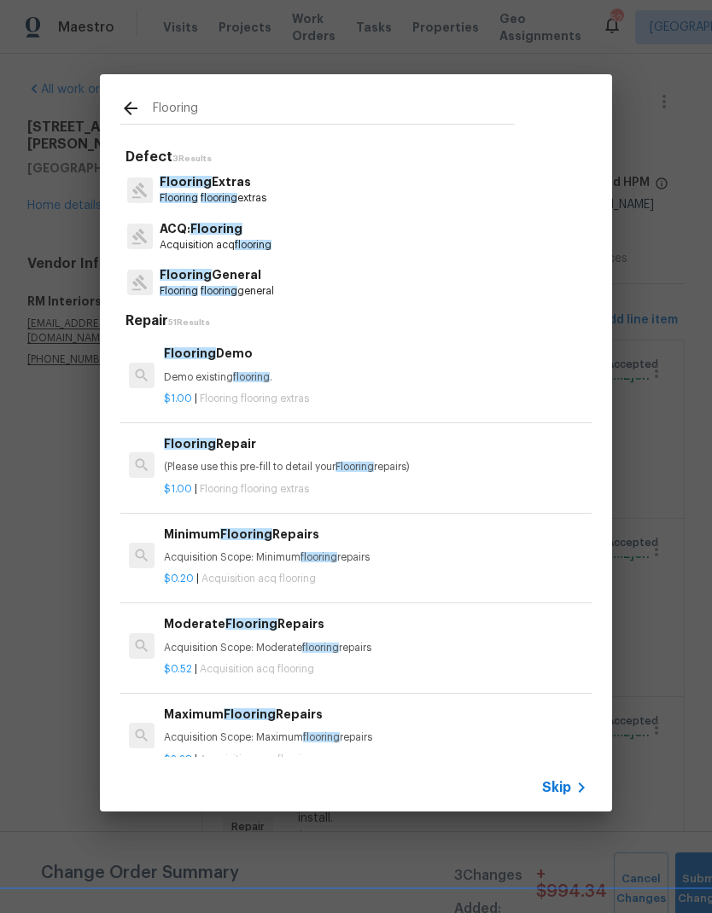
click at [191, 191] on p "Flooring Extras" at bounding box center [213, 182] width 107 height 18
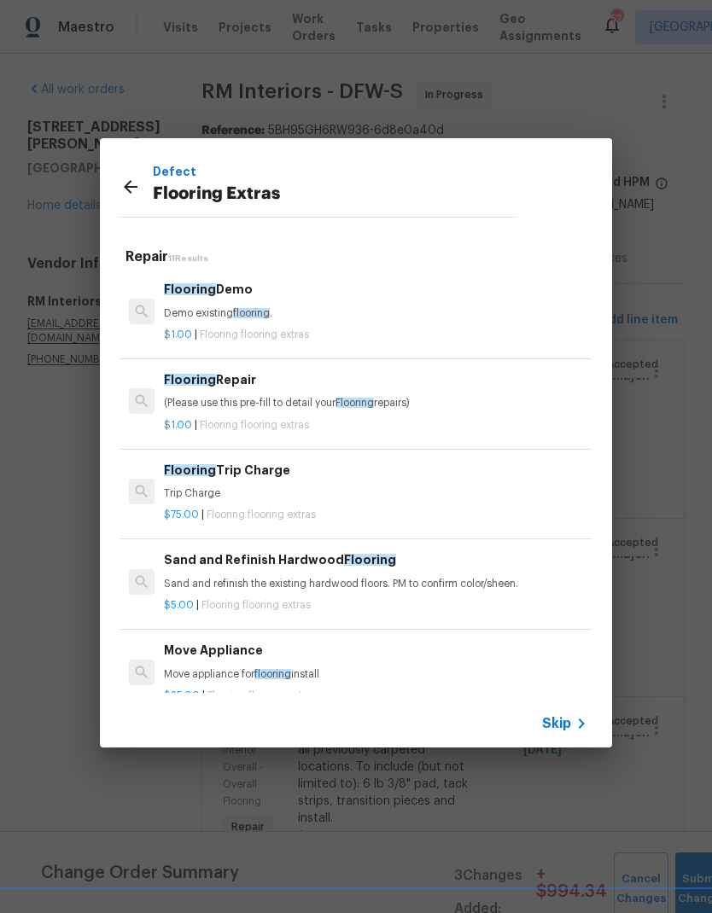
click at [209, 309] on p "Demo existing flooring ." at bounding box center [375, 313] width 423 height 15
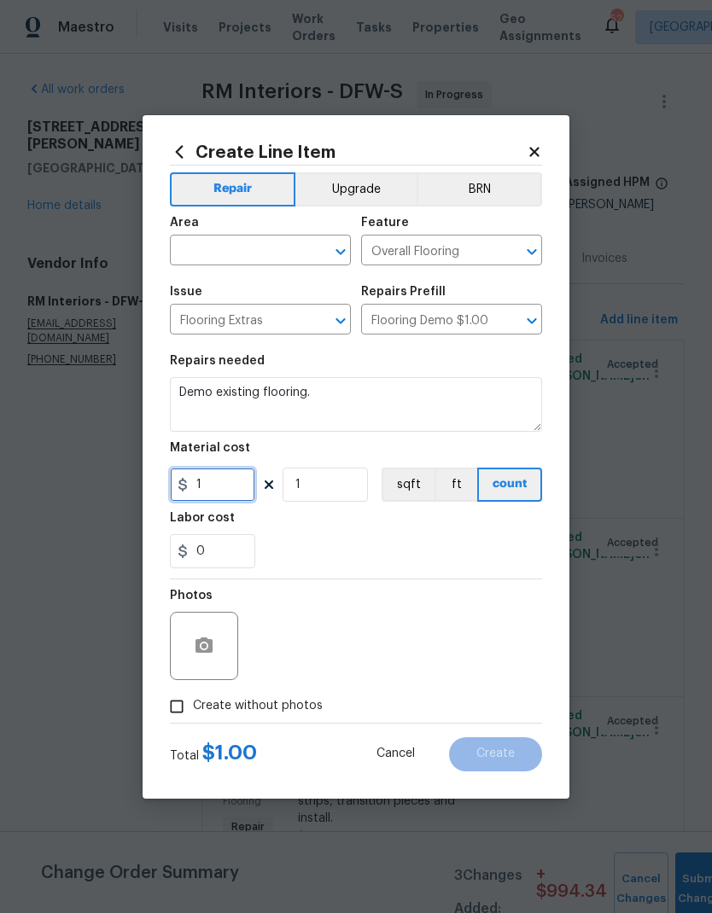
click at [228, 498] on input "1" at bounding box center [212, 485] width 85 height 34
type input "738.75"
click at [247, 246] on input "text" at bounding box center [236, 252] width 133 height 26
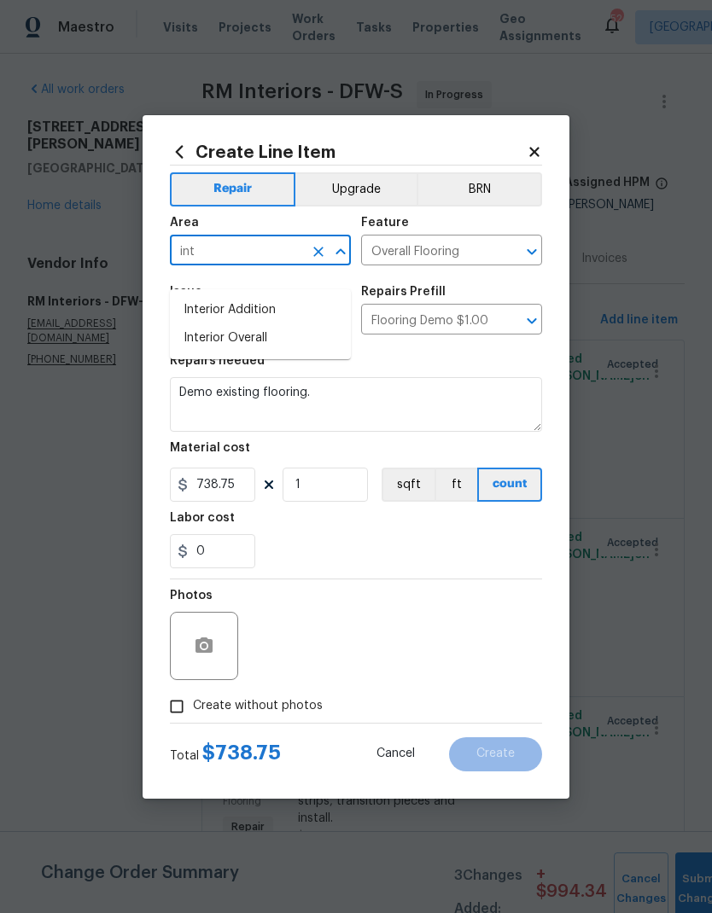
click at [283, 324] on li "Interior Overall" at bounding box center [260, 338] width 181 height 28
type input "Interior Overall"
click at [365, 369] on div "Repairs needed" at bounding box center [356, 366] width 372 height 22
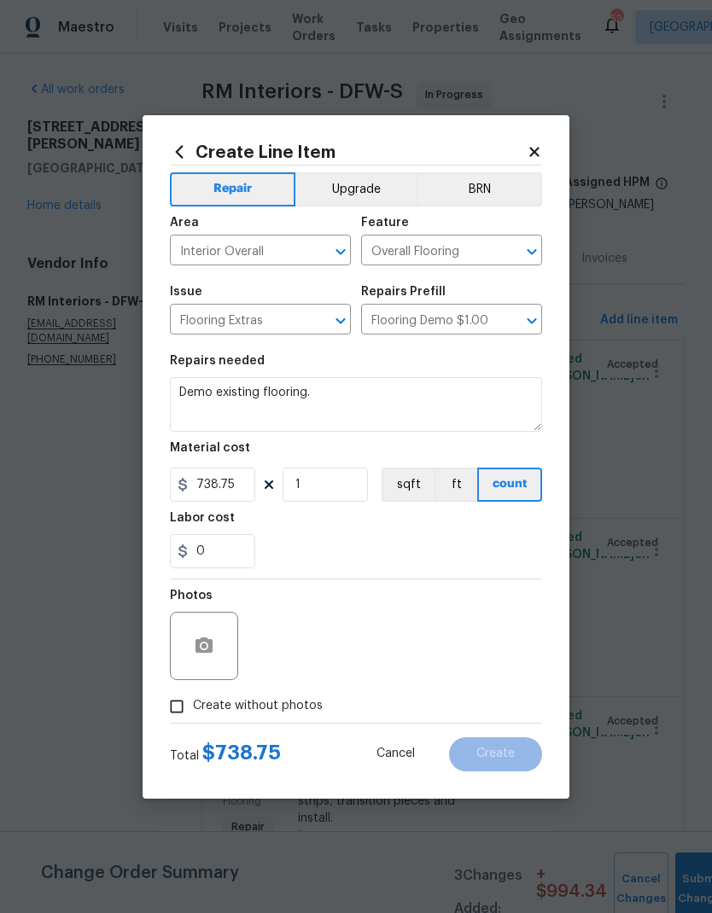
click at [177, 710] on input "Create without photos" at bounding box center [176, 706] width 32 height 32
checkbox input "true"
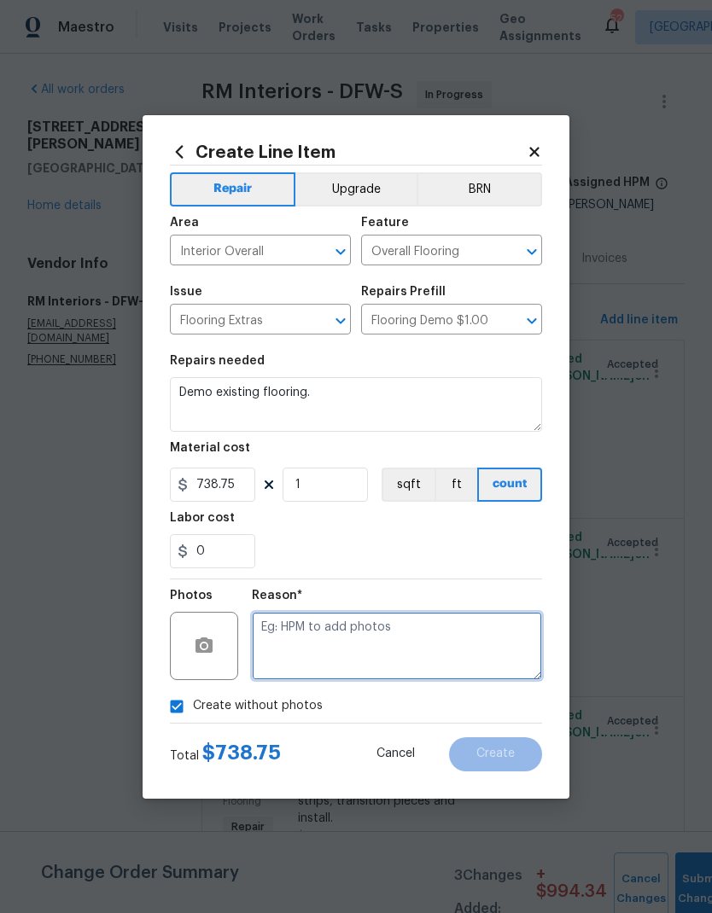
click at [462, 644] on textarea at bounding box center [397, 646] width 290 height 68
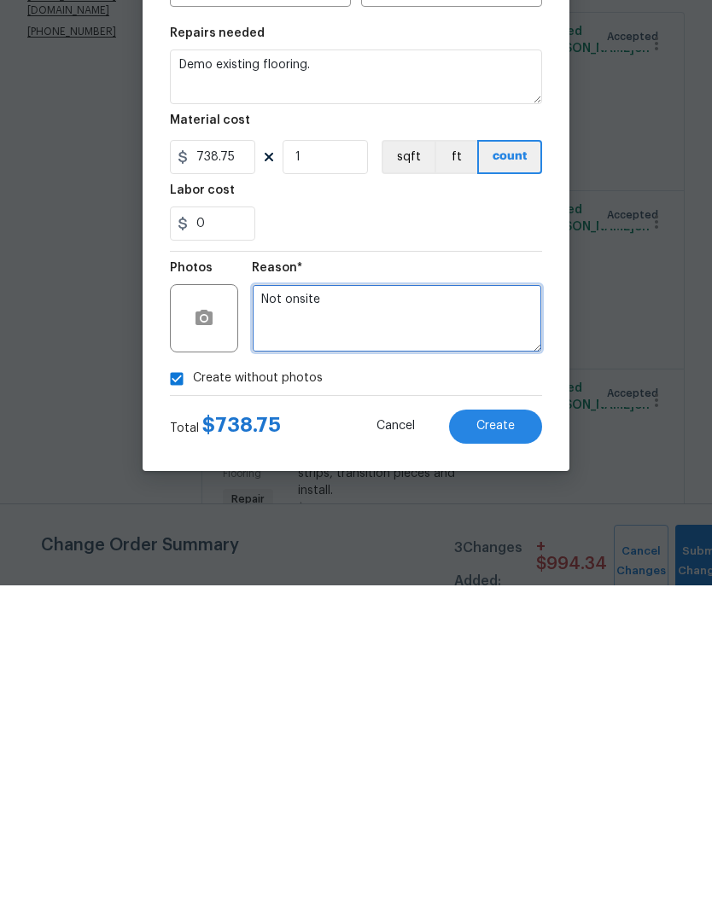
type textarea "Not onsite"
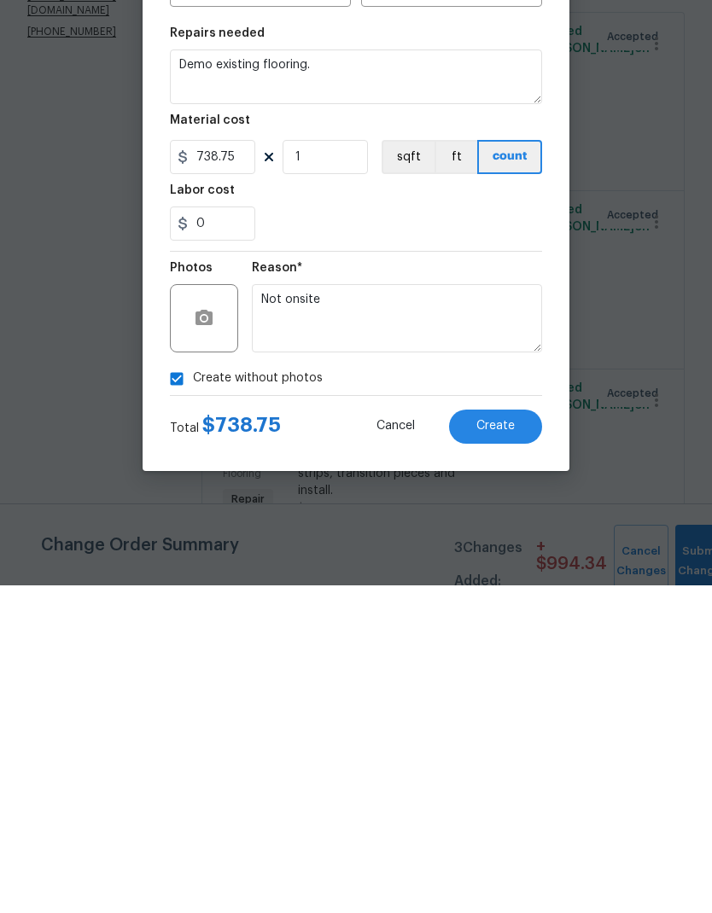
click at [399, 534] on div "0" at bounding box center [356, 551] width 372 height 34
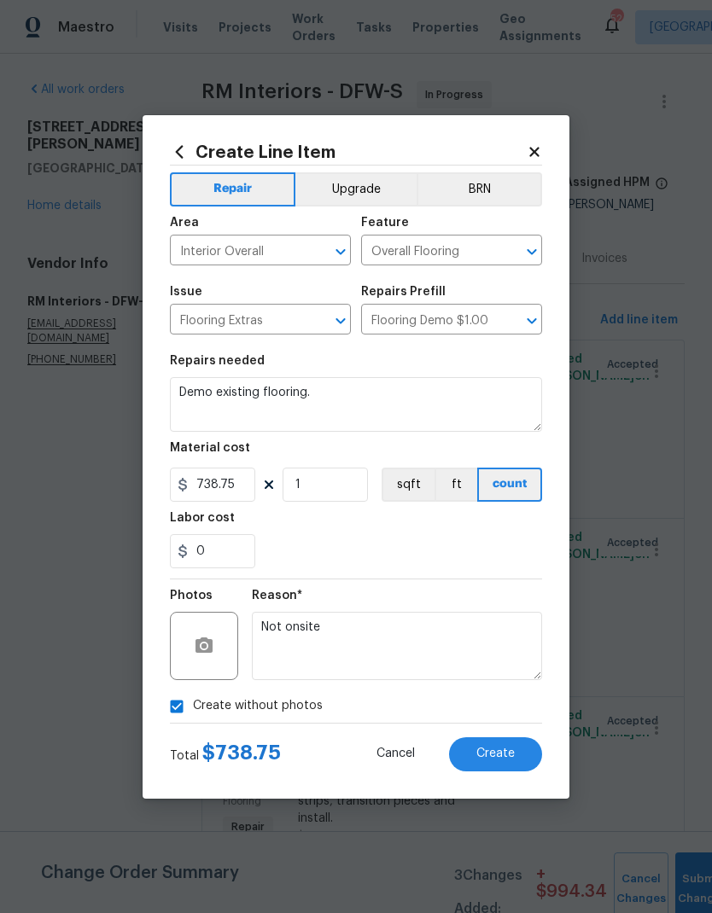
click at [517, 739] on button "Create" at bounding box center [495, 754] width 93 height 34
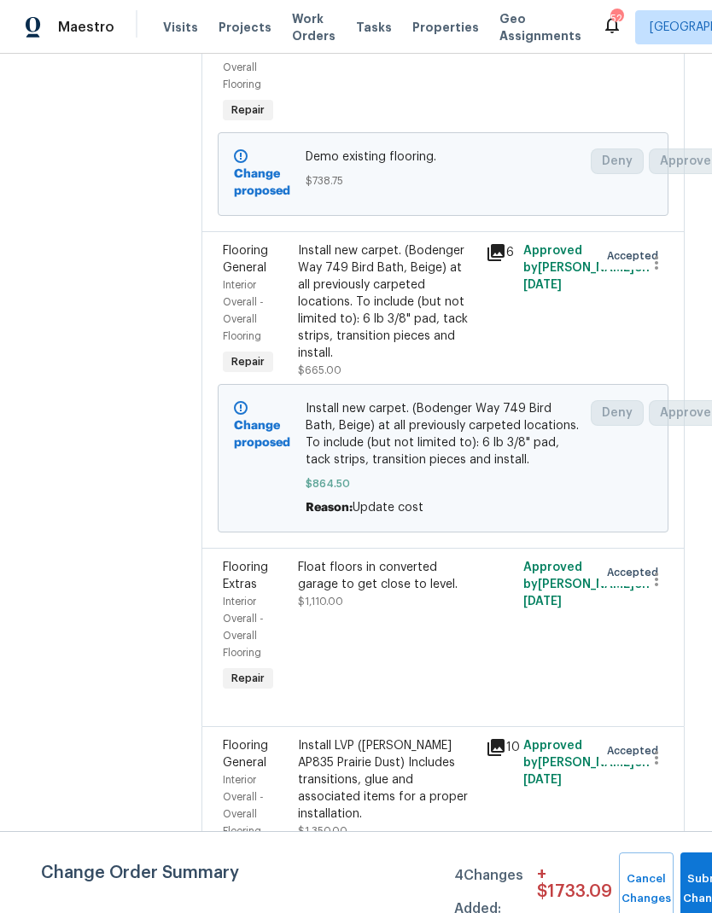
scroll to position [360, 0]
click at [392, 737] on div "Install LVP (Knighton AP835 Prairie Dust) Includes transitions, glue and associ…" at bounding box center [386, 779] width 177 height 85
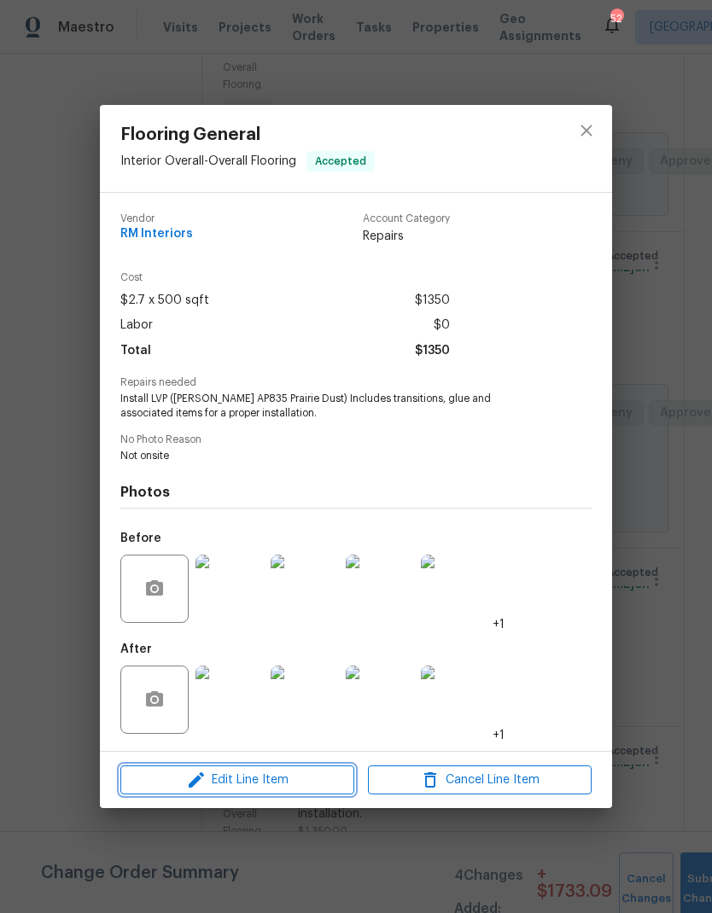
click at [300, 784] on span "Edit Line Item" at bounding box center [237, 780] width 224 height 21
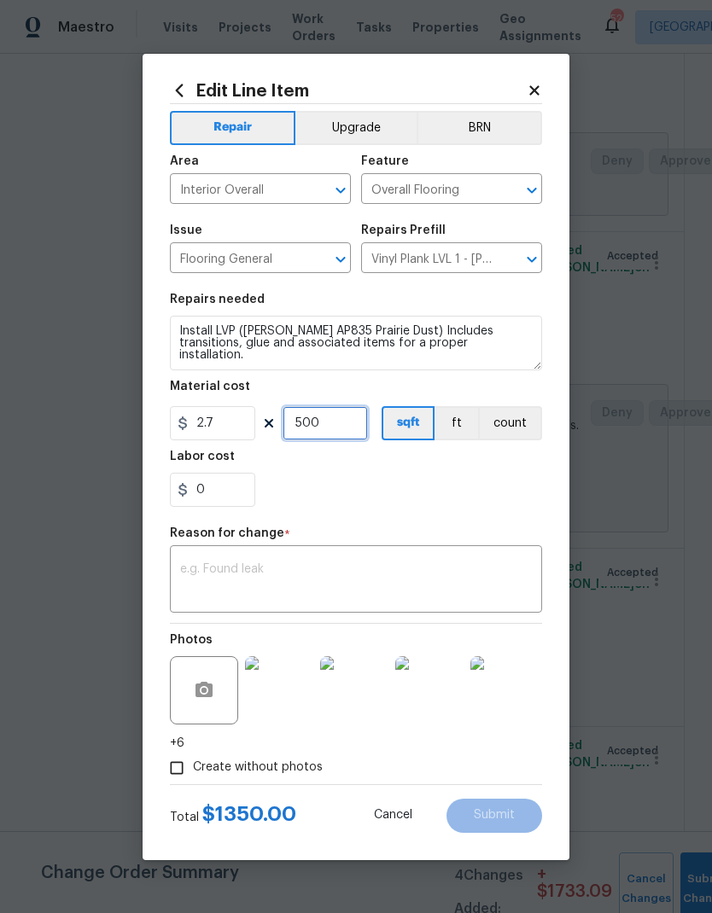
click at [340, 419] on input "500" at bounding box center [324, 423] width 85 height 34
click at [482, 514] on section "Repairs needed Install LVP (Knighton AP835 Prairie Dust) Includes transitions, …" at bounding box center [356, 400] width 372 height 234
click at [347, 429] on input "468" at bounding box center [324, 423] width 85 height 34
click at [516, 512] on section "Repairs needed Install LVP (Knighton AP835 Prairie Dust) Includes transitions, …" at bounding box center [356, 400] width 372 height 234
click at [349, 431] on input "451" at bounding box center [324, 423] width 85 height 34
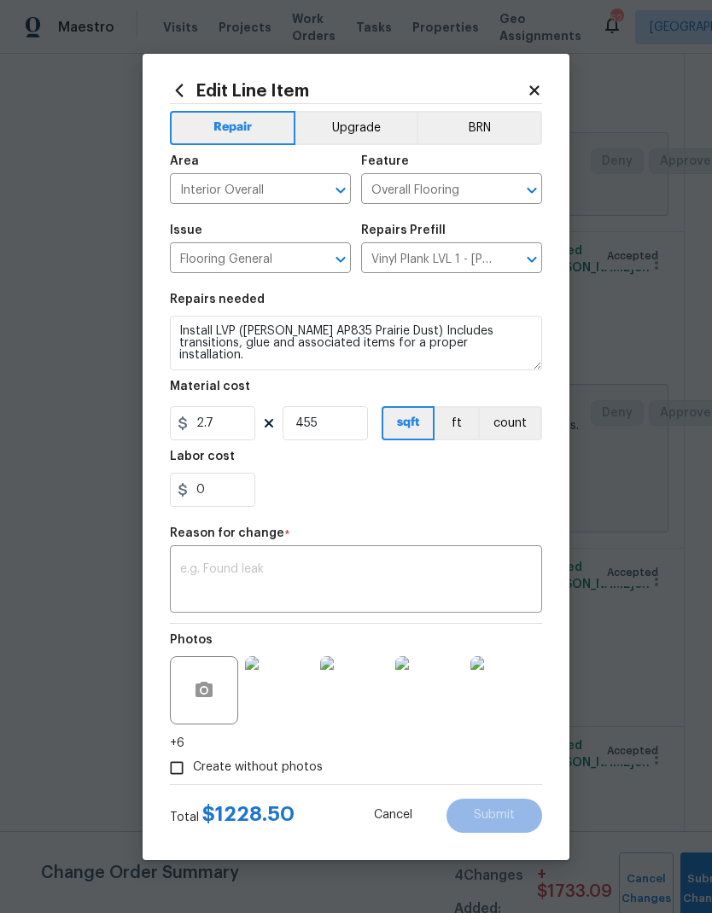
click at [485, 499] on div "0" at bounding box center [356, 490] width 372 height 34
click at [345, 428] on input "455" at bounding box center [324, 423] width 85 height 34
type input "460"
click at [497, 504] on div "0" at bounding box center [356, 490] width 372 height 34
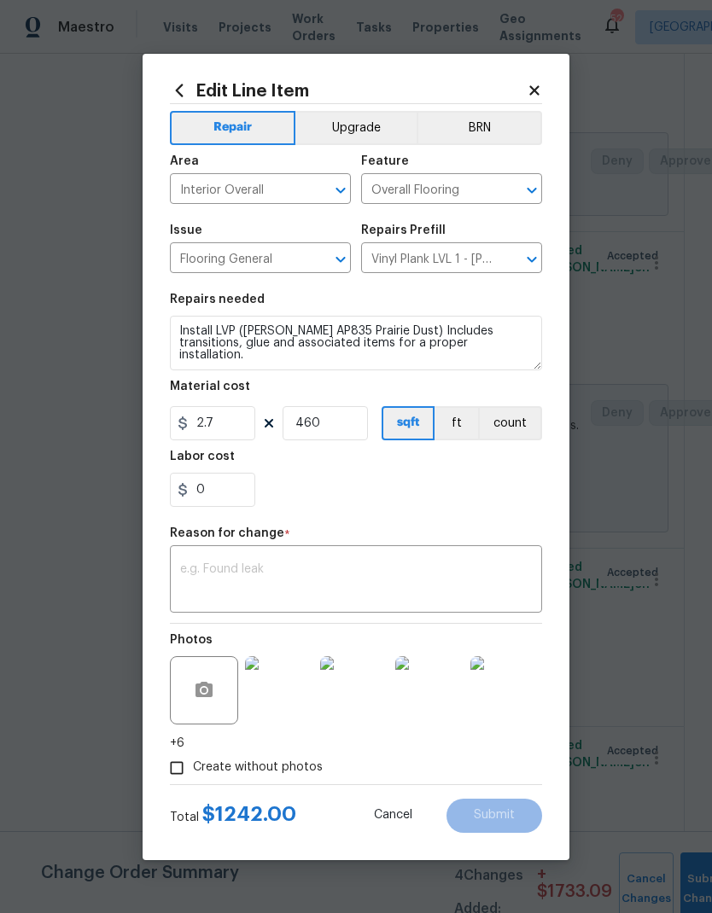
scroll to position [67, 0]
click at [220, 487] on input "0" at bounding box center [212, 490] width 85 height 34
click at [501, 476] on div at bounding box center [356, 490] width 372 height 34
type input "0"
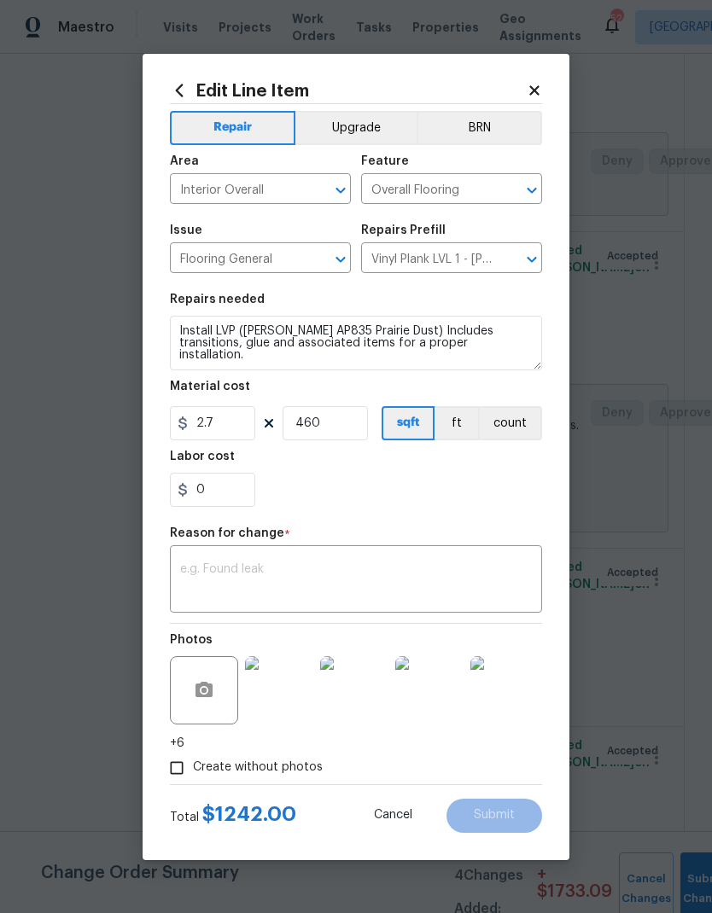
click at [446, 573] on textarea at bounding box center [356, 581] width 352 height 36
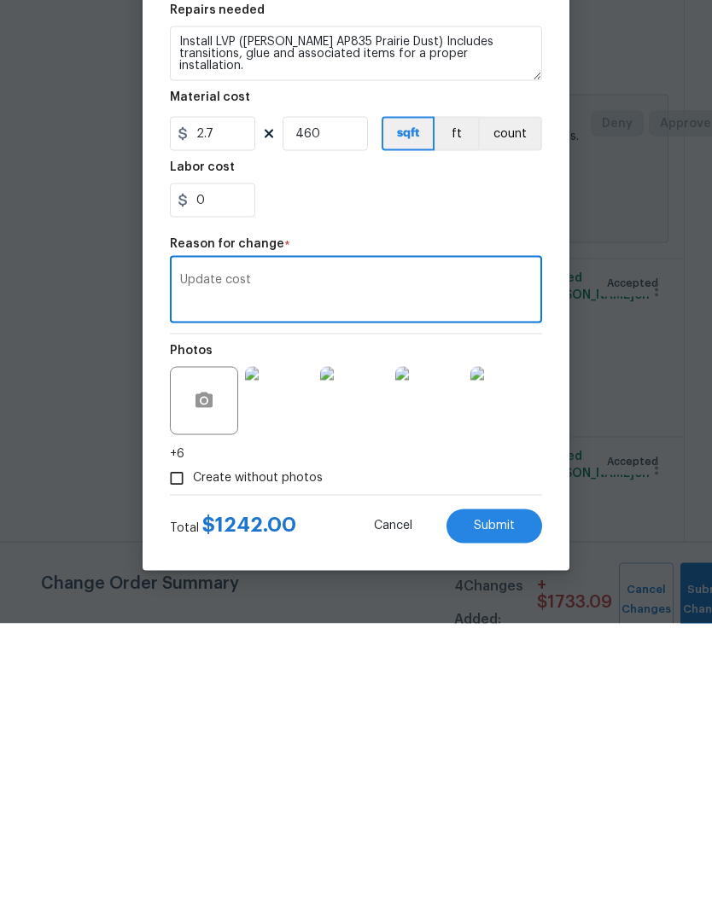
type textarea "Update cost"
click at [438, 451] on div "Labor cost" at bounding box center [356, 462] width 372 height 22
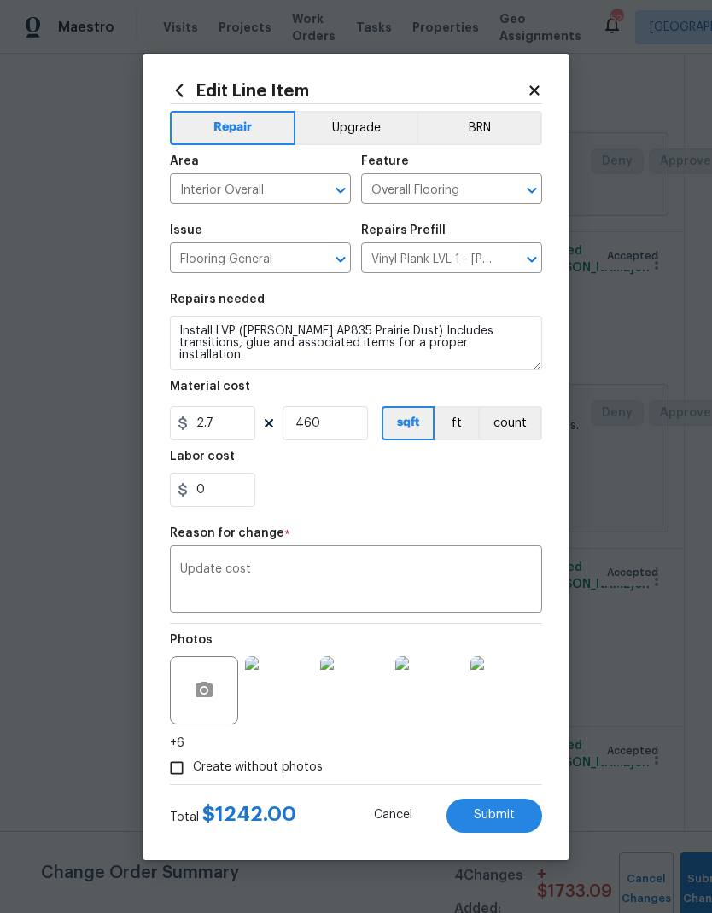
click at [510, 821] on span "Submit" at bounding box center [494, 815] width 41 height 13
type input "500"
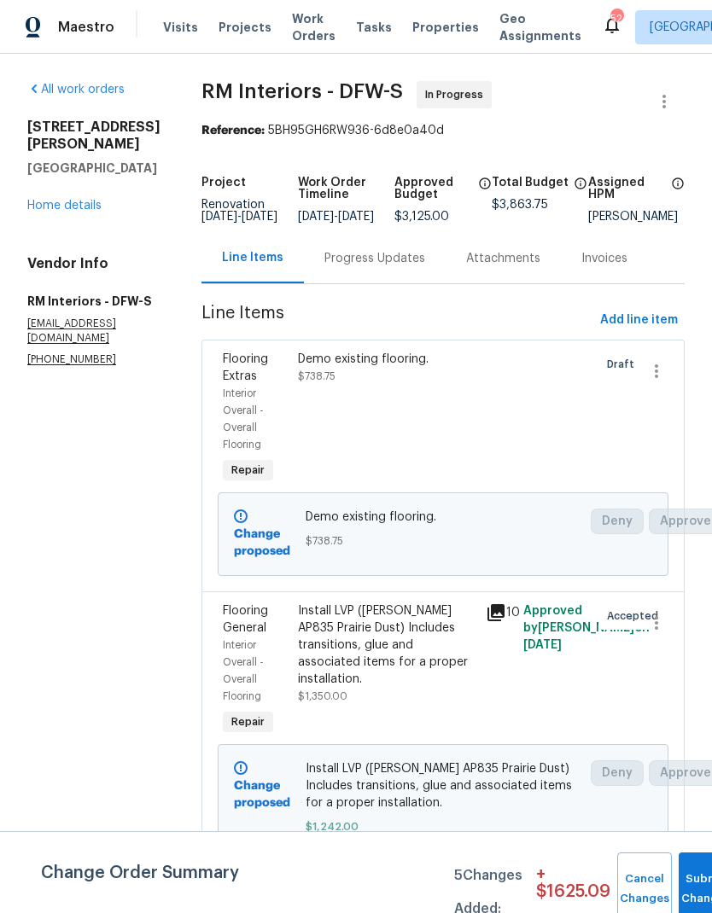
scroll to position [0, 0]
click at [637, 310] on span "Add line item" at bounding box center [639, 320] width 78 height 21
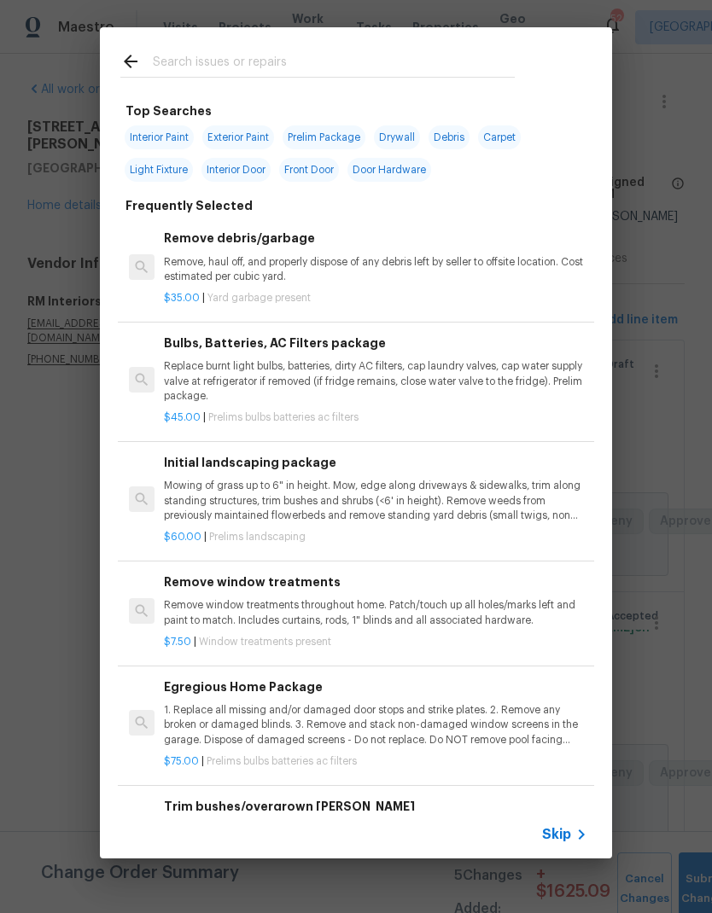
click at [261, 60] on input "text" at bounding box center [334, 64] width 362 height 26
type input "Flooring"
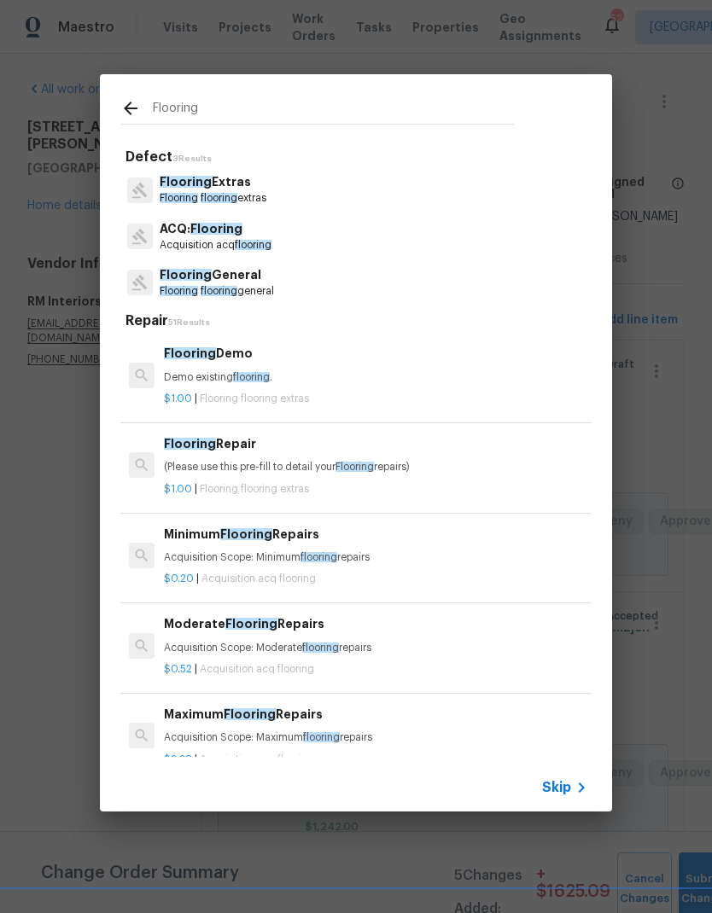
click at [203, 182] on span "Flooring" at bounding box center [186, 182] width 52 height 12
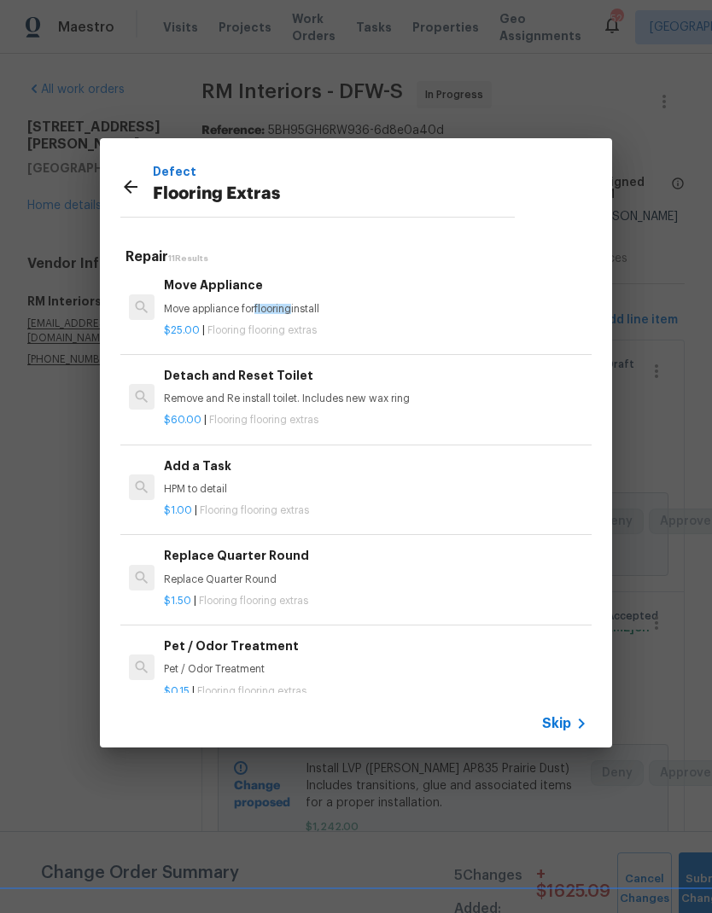
scroll to position [372, 0]
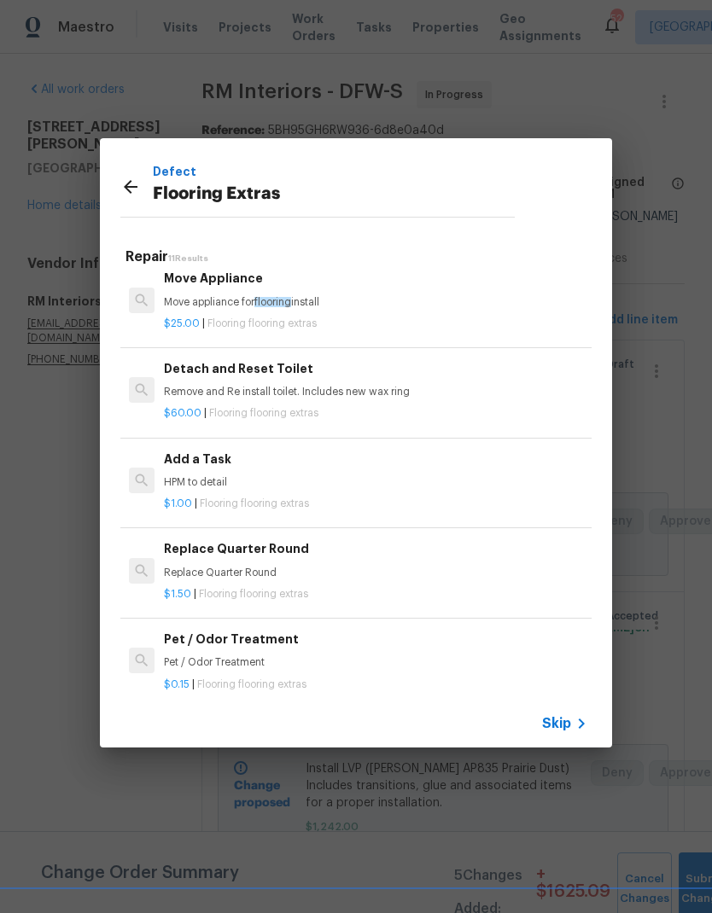
click at [191, 566] on p "Replace Quarter Round" at bounding box center [375, 573] width 423 height 15
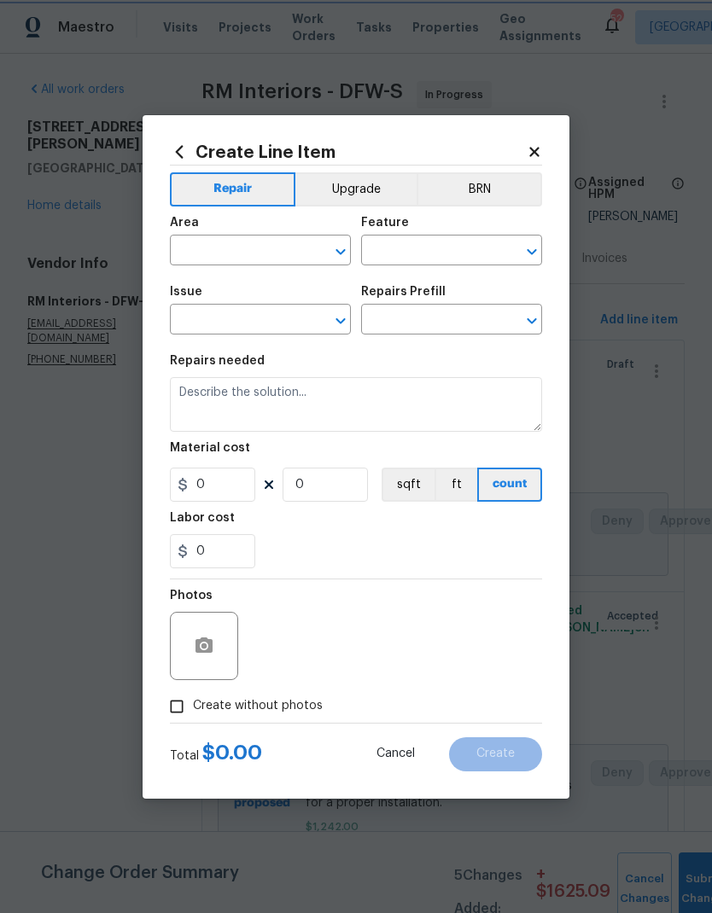
type input "Overall Flooring"
type input "Flooring Extras"
type input "Replace Quarter Round $1.50"
type textarea "Replace Quarter Round"
type input "1.5"
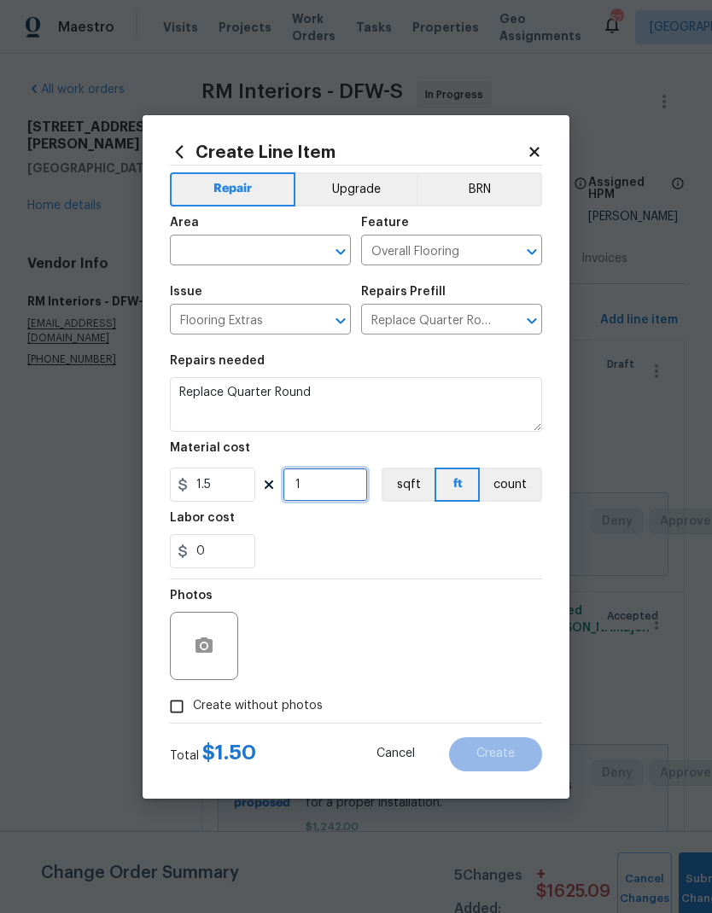
click at [332, 491] on input "1" at bounding box center [324, 485] width 85 height 34
click at [334, 490] on input "0" at bounding box center [324, 485] width 85 height 34
type input "136"
click at [431, 536] on div "0" at bounding box center [356, 551] width 372 height 34
click at [270, 247] on input "text" at bounding box center [236, 252] width 133 height 26
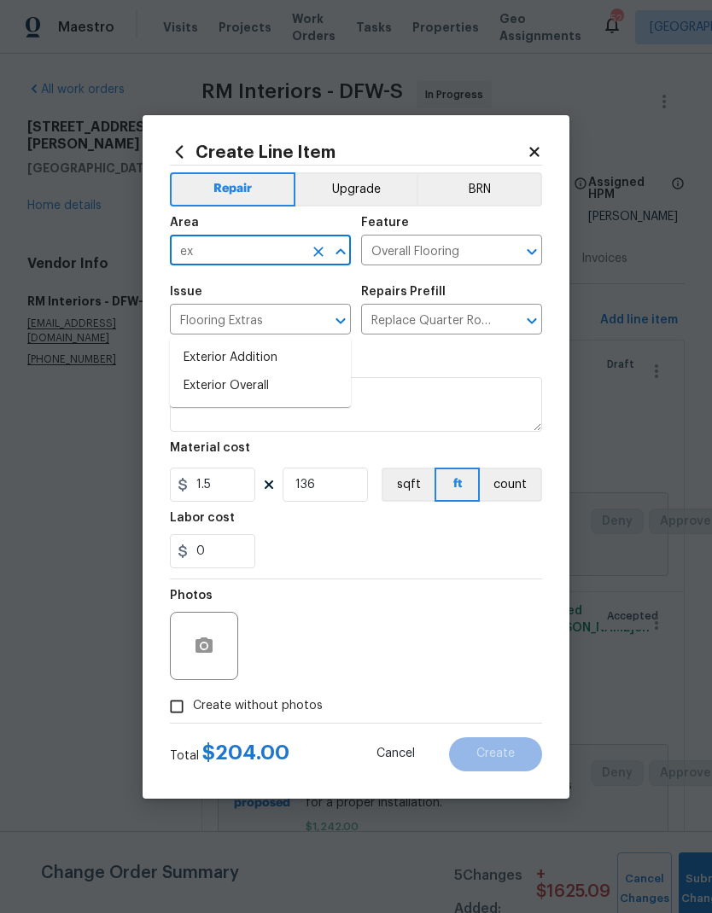
type input "e"
click at [218, 372] on li "Interior Overall" at bounding box center [260, 386] width 181 height 28
type input "Interior Overall"
click at [401, 552] on div "0" at bounding box center [356, 551] width 372 height 34
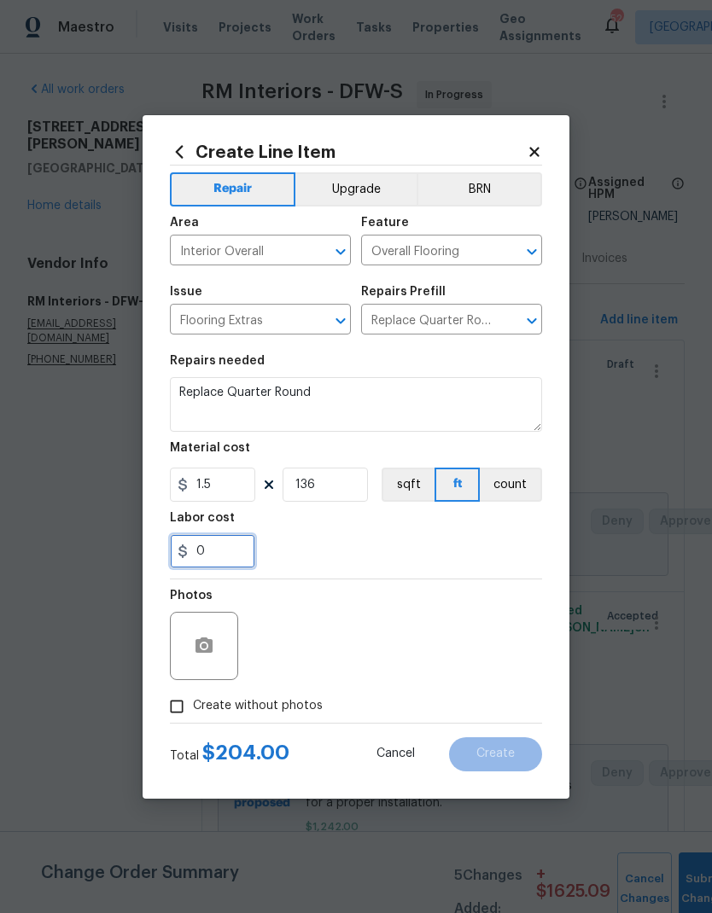
click at [246, 549] on input "0" at bounding box center [212, 551] width 85 height 34
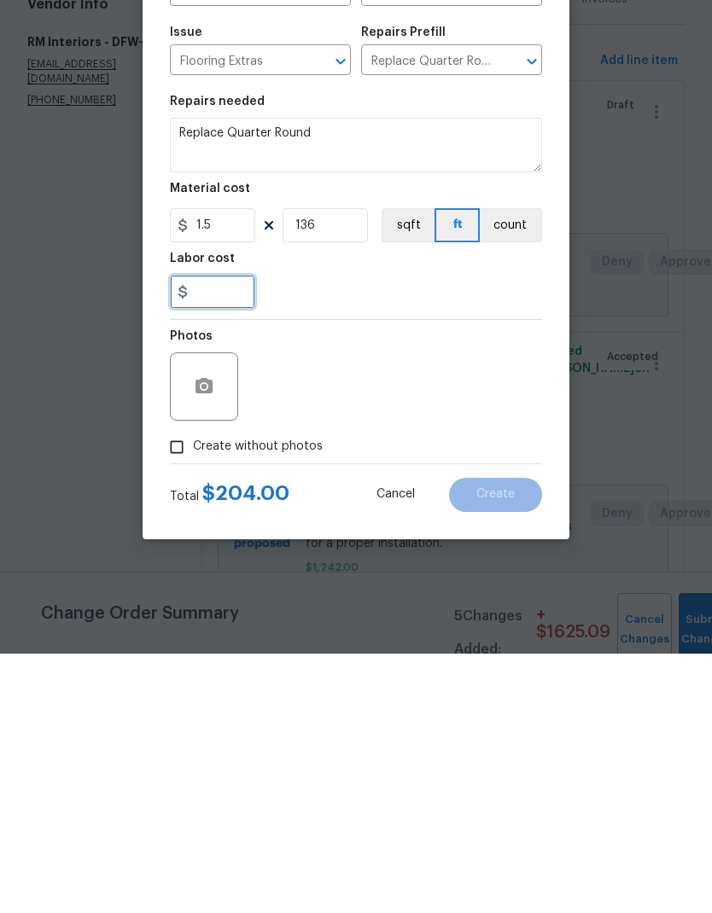
type input "4"
click at [499, 579] on div "Photos" at bounding box center [356, 634] width 372 height 111
type input "0"
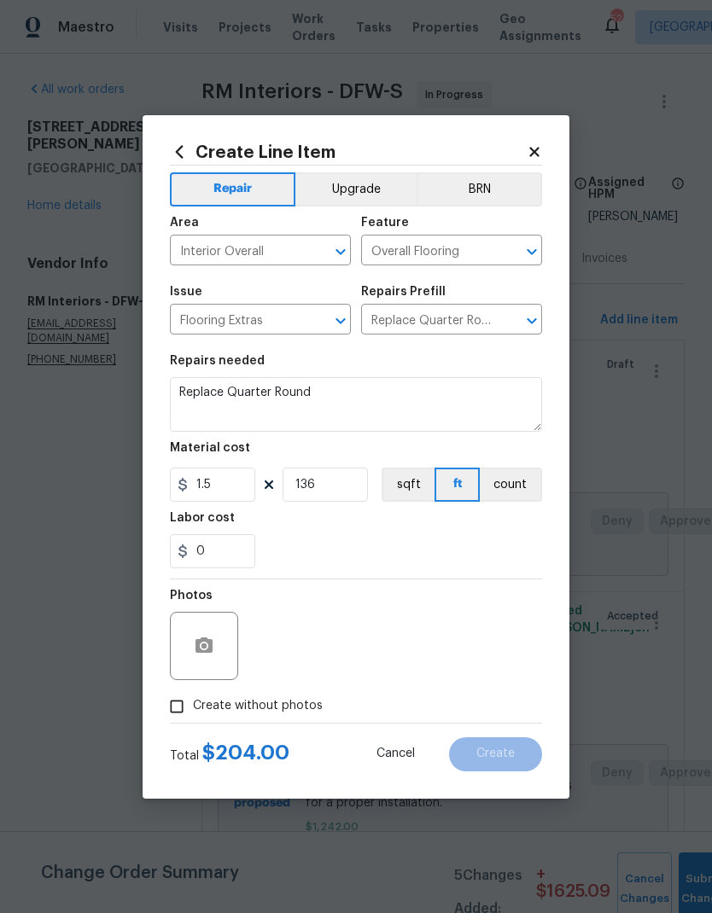
click at [171, 712] on input "Create without photos" at bounding box center [176, 706] width 32 height 32
checkbox input "true"
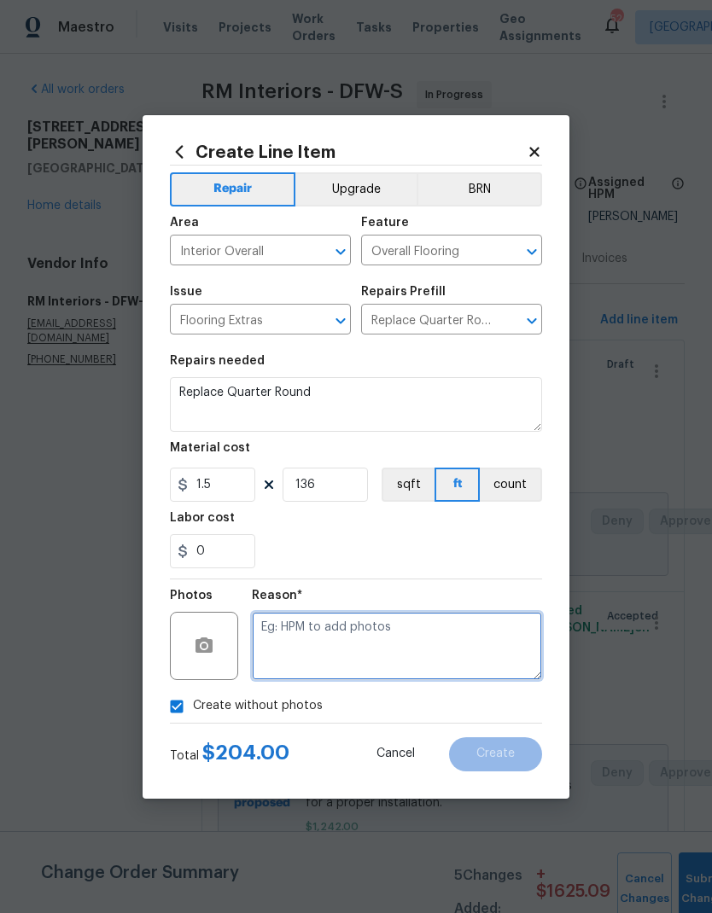
click at [494, 655] on textarea at bounding box center [397, 646] width 290 height 68
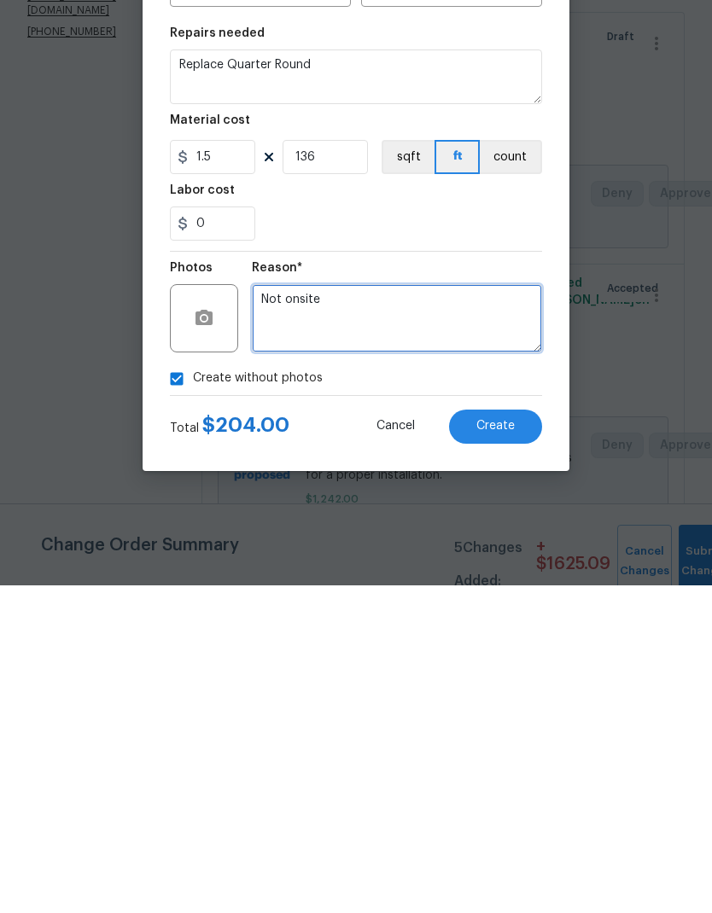
click at [451, 612] on textarea "Not onsite" at bounding box center [397, 646] width 290 height 68
type textarea "Not onsite"
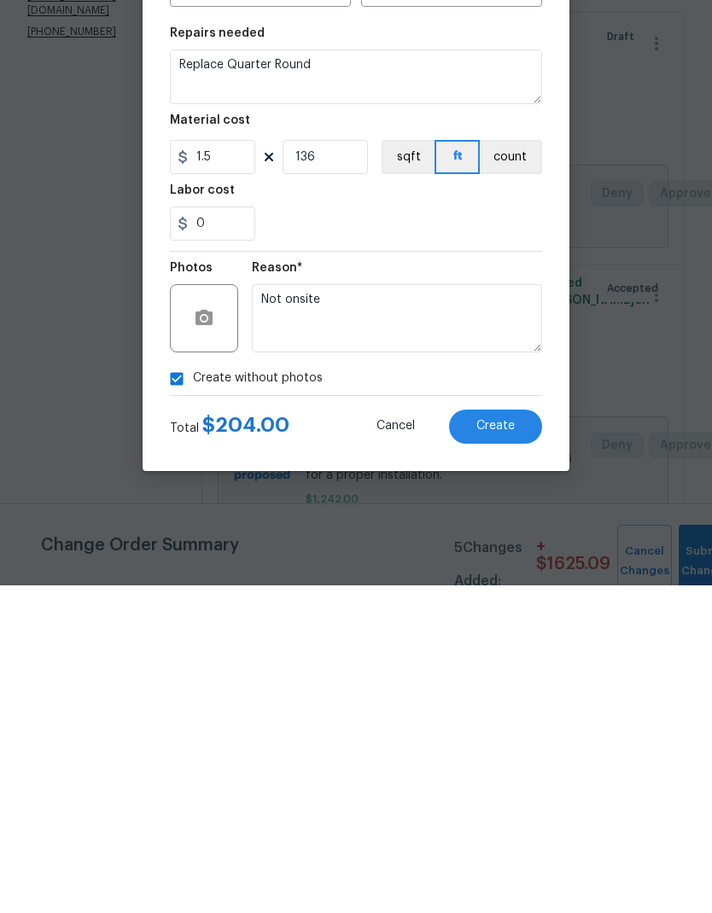
click at [459, 345] on section "Repairs needed Replace Quarter Round Material cost 1.5 136 sqft ft count Labor …" at bounding box center [356, 462] width 372 height 234
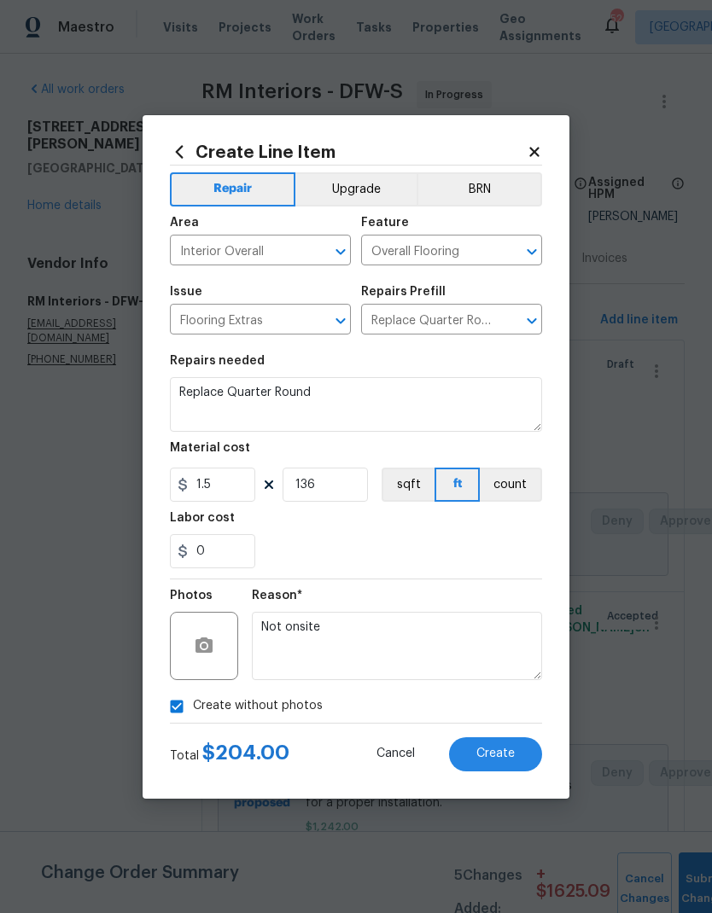
click at [509, 755] on span "Create" at bounding box center [495, 753] width 38 height 13
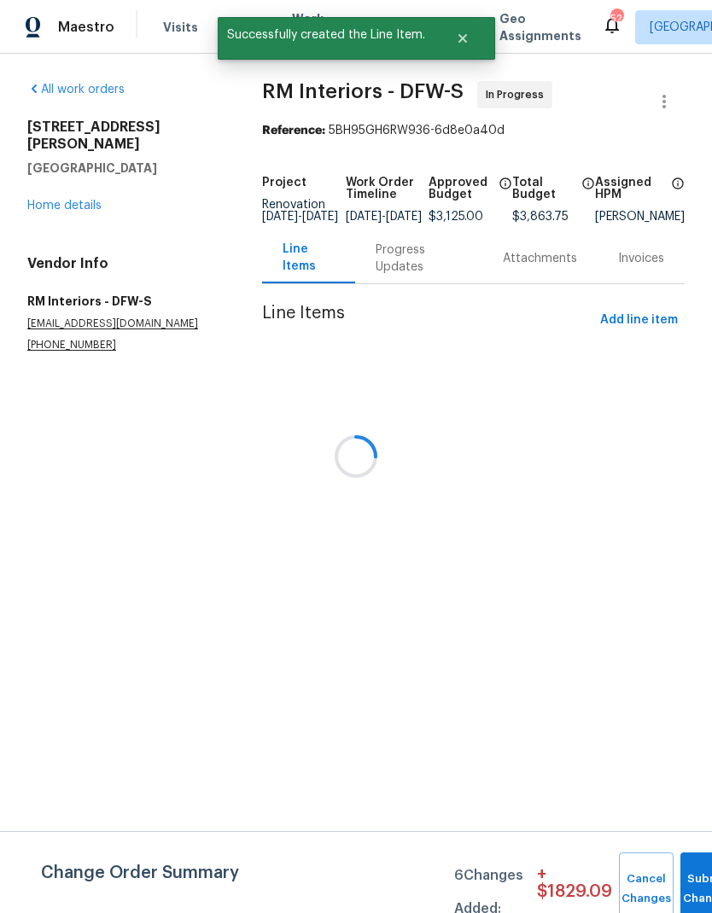
scroll to position [0, 0]
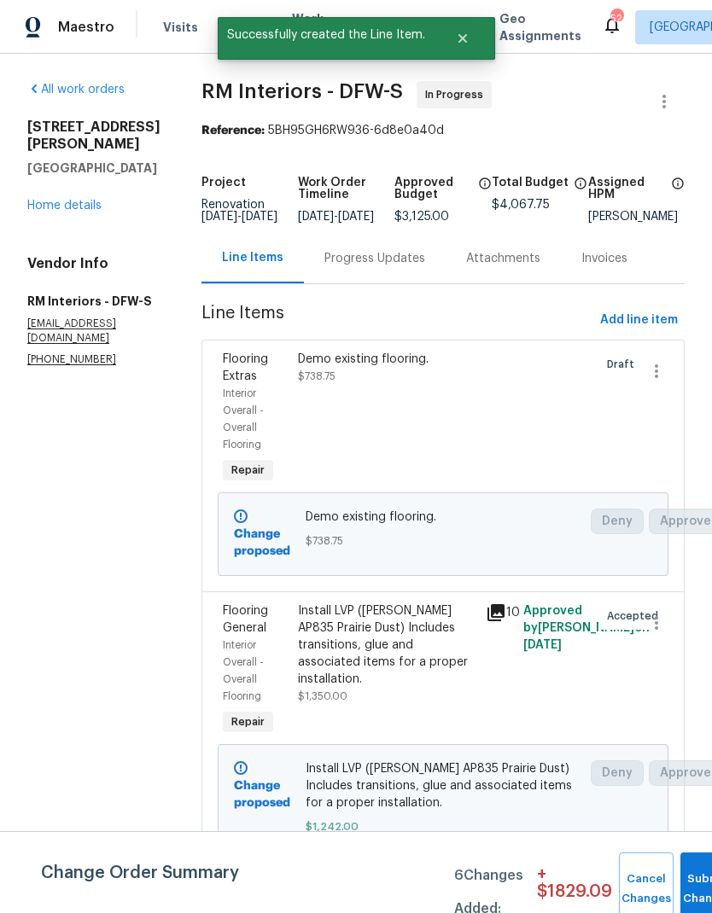
click at [352, 368] on div "Demo existing flooring." at bounding box center [386, 359] width 177 height 17
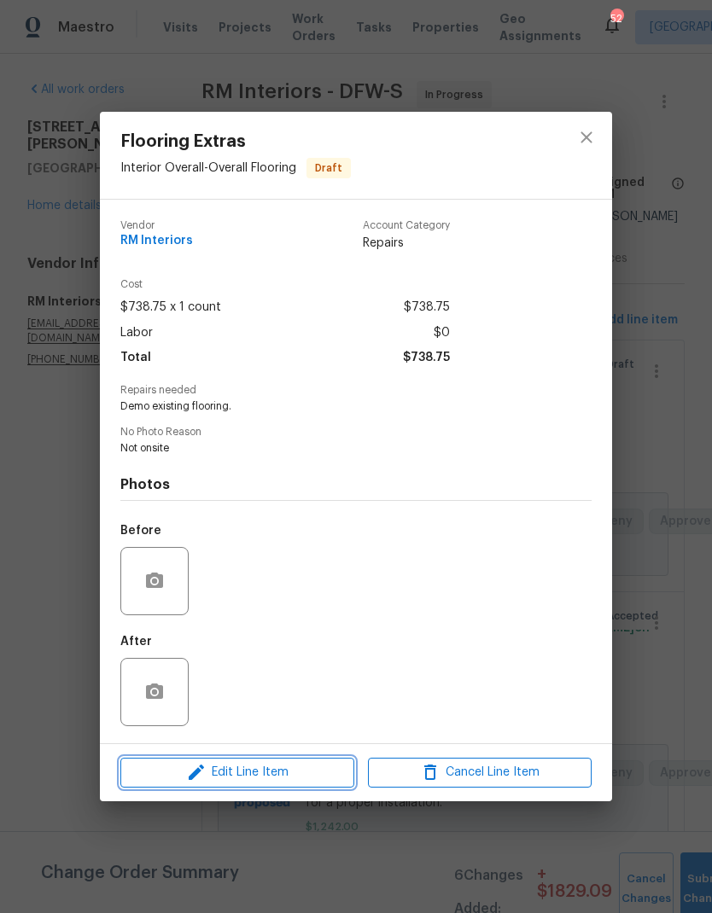
click at [299, 773] on span "Edit Line Item" at bounding box center [237, 772] width 224 height 21
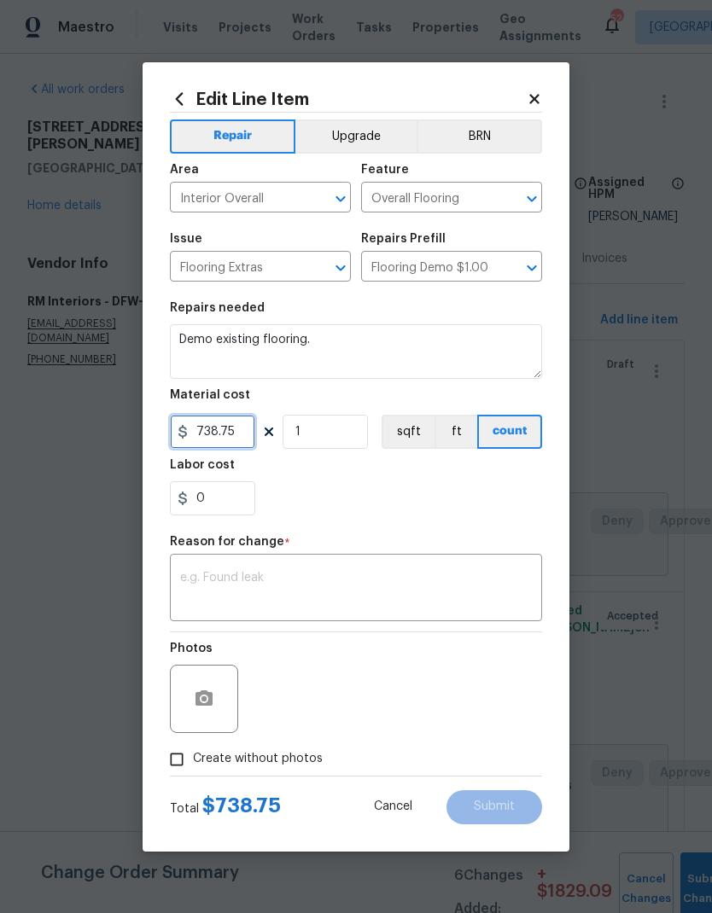
click at [249, 431] on input "738.75" at bounding box center [212, 432] width 85 height 34
type input "738.71"
click at [485, 503] on div "0" at bounding box center [356, 498] width 372 height 34
click at [478, 583] on textarea at bounding box center [356, 590] width 352 height 36
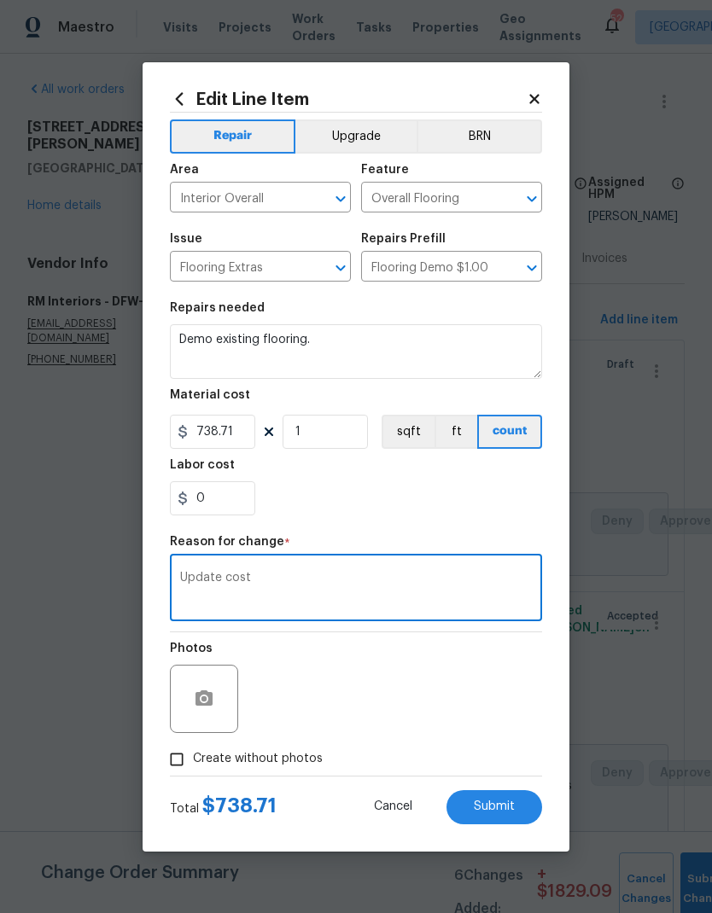
type textarea "Update cost"
click at [449, 480] on div "Labor cost" at bounding box center [356, 470] width 372 height 22
click at [503, 804] on span "Submit" at bounding box center [494, 806] width 41 height 13
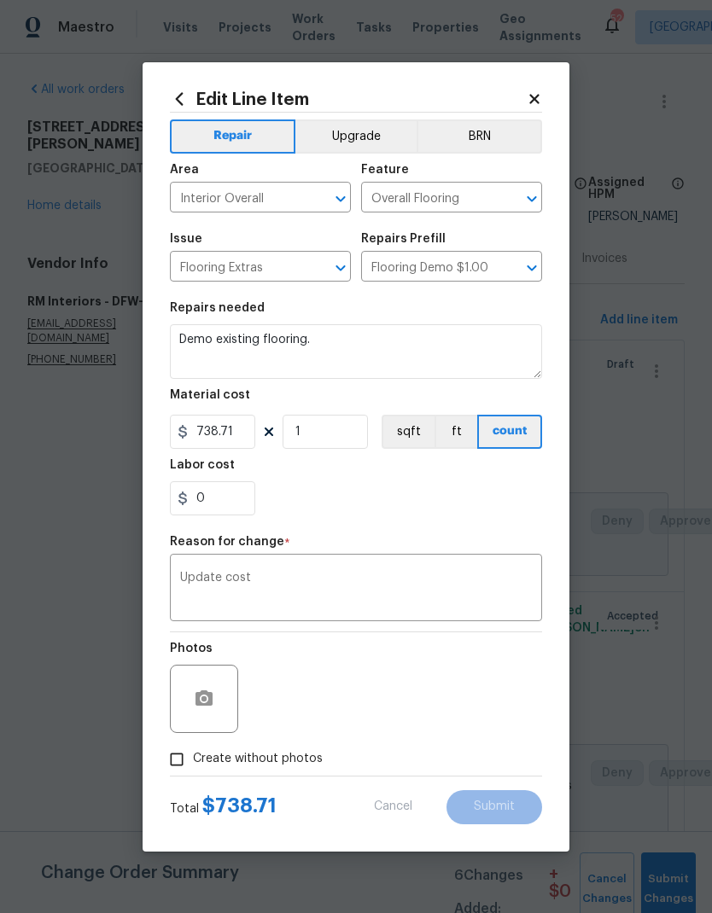
type input "738.75"
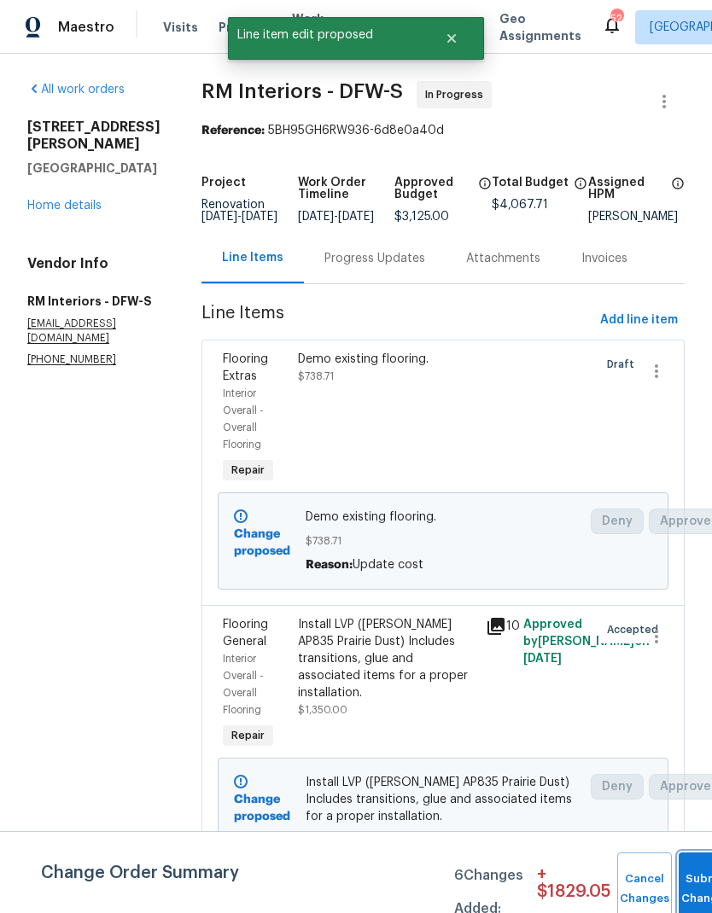
click at [693, 870] on button "Submit Changes" at bounding box center [705, 888] width 55 height 73
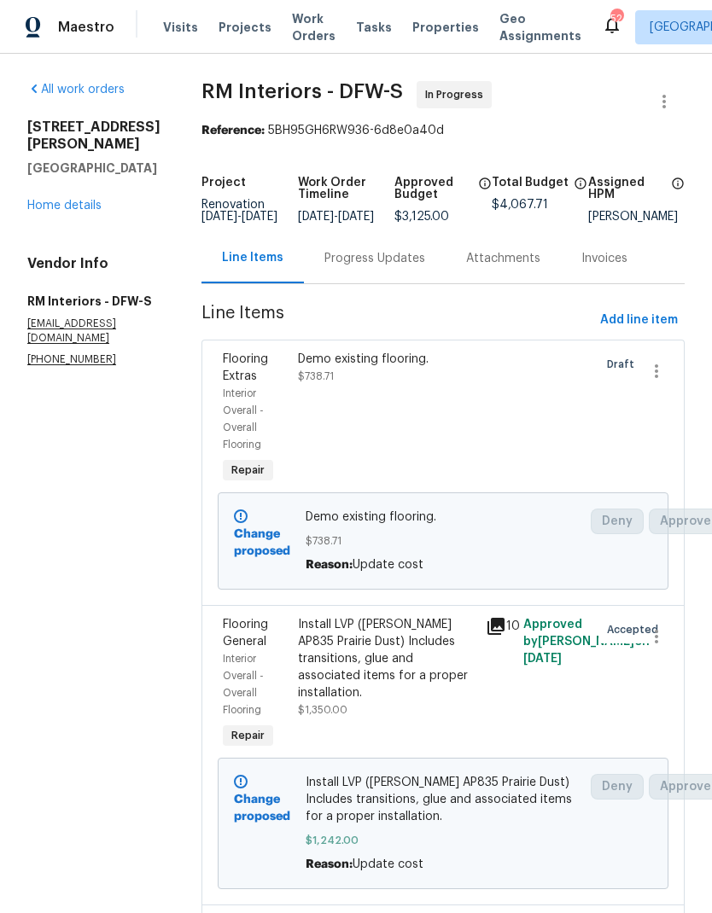
click at [341, 264] on div "Progress Updates" at bounding box center [374, 258] width 101 height 17
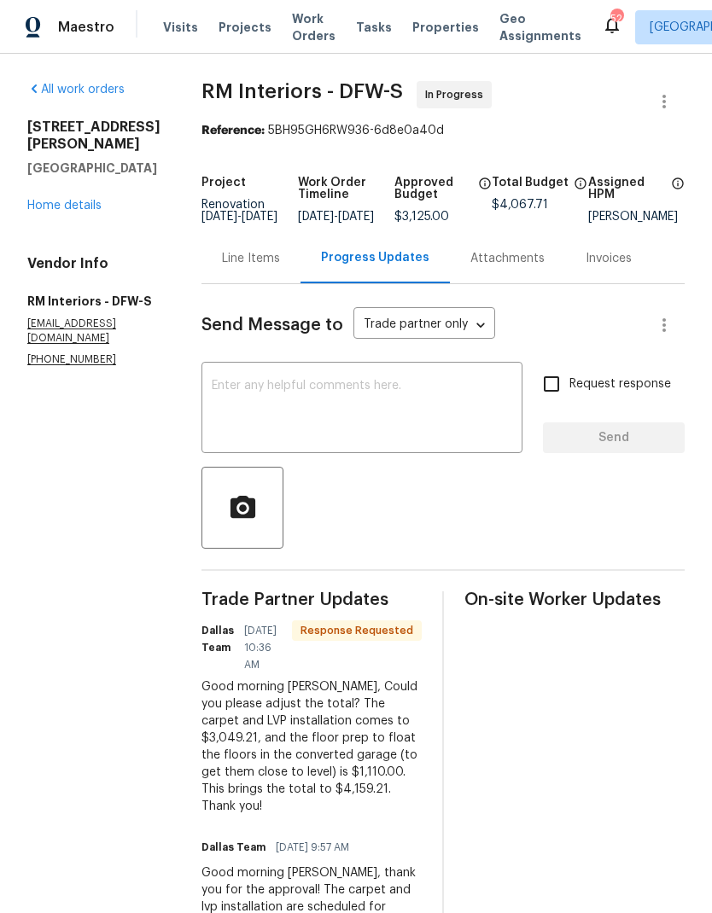
click at [222, 267] on div "Line Items" at bounding box center [251, 258] width 58 height 17
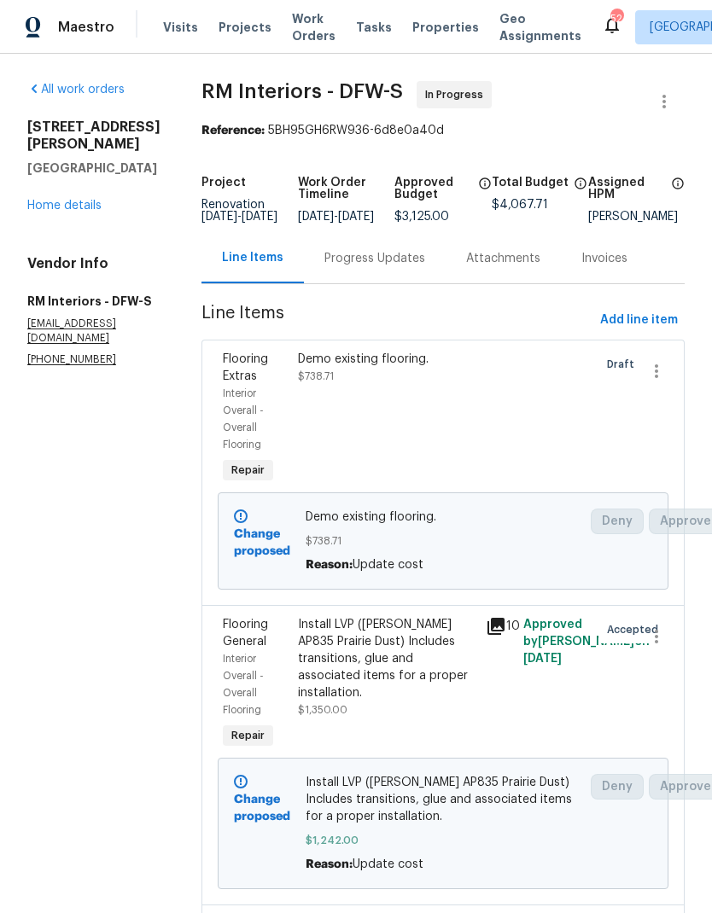
click at [50, 200] on link "Home details" at bounding box center [64, 206] width 74 height 12
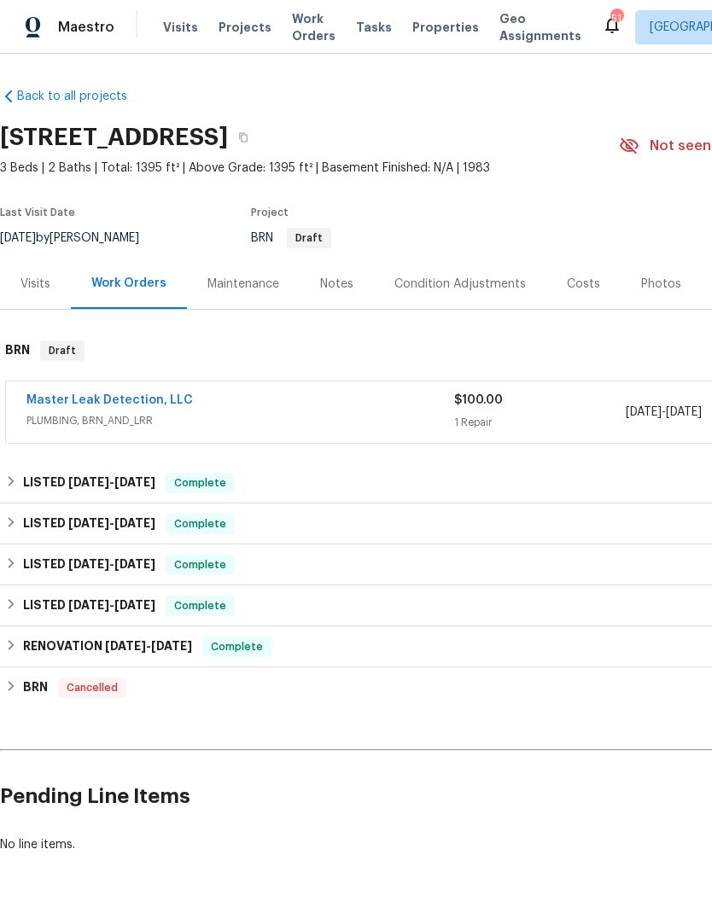
scroll to position [55, 0]
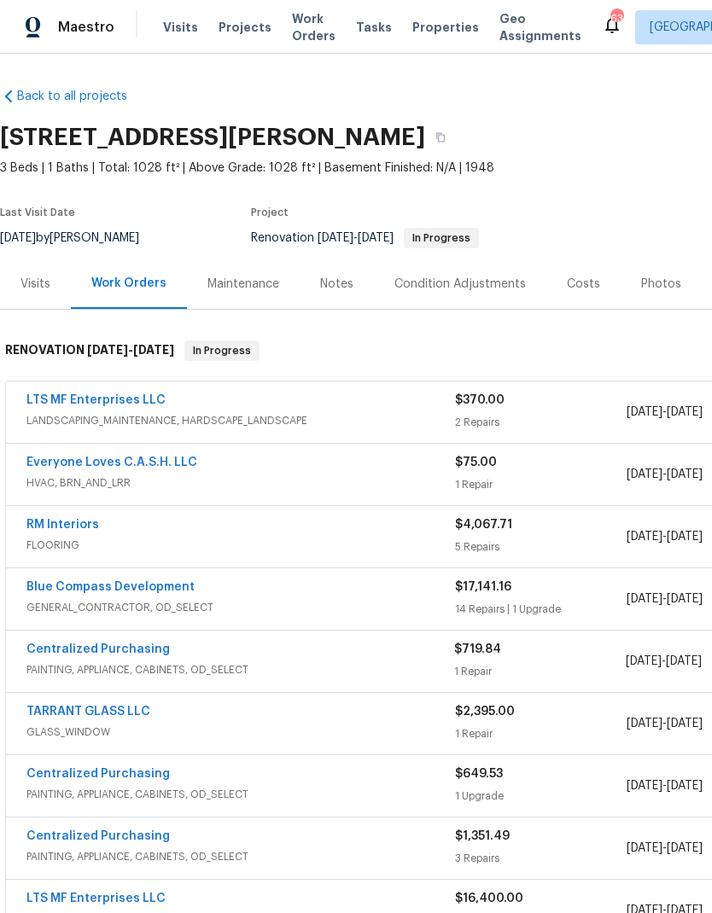
click at [74, 521] on link "RM Interiors" at bounding box center [62, 525] width 73 height 12
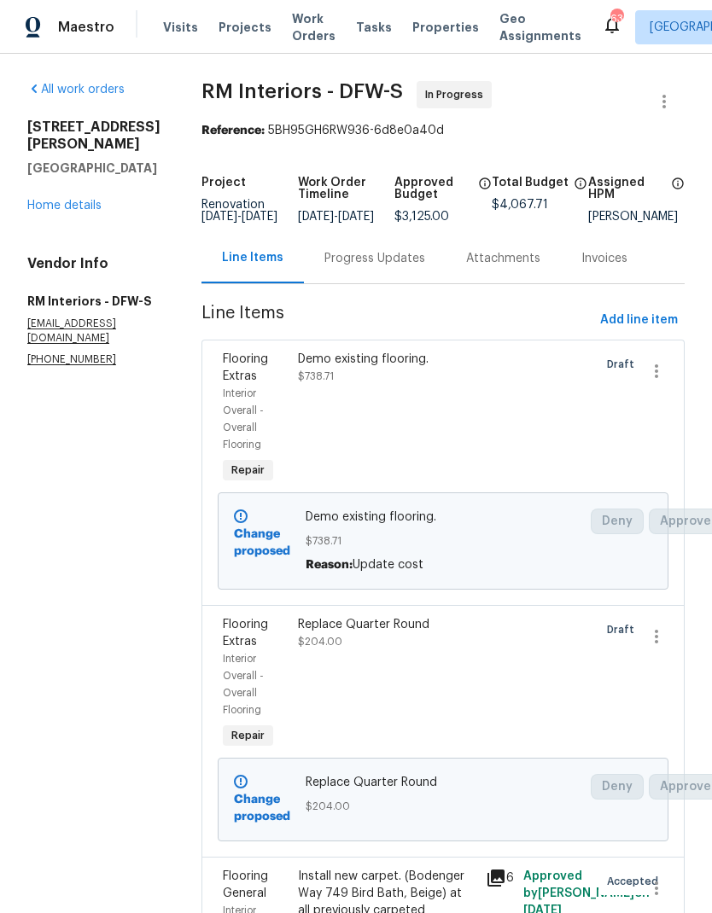
click at [52, 210] on link "Home details" at bounding box center [64, 206] width 74 height 12
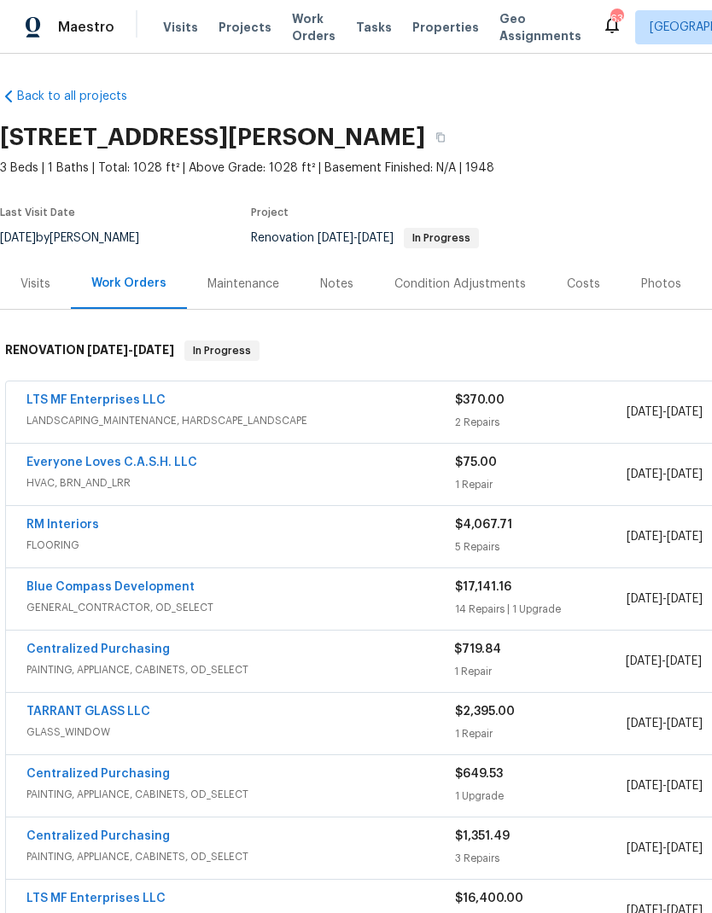
click at [97, 456] on link "Everyone Loves C.A.S.H. LLC" at bounding box center [111, 462] width 171 height 12
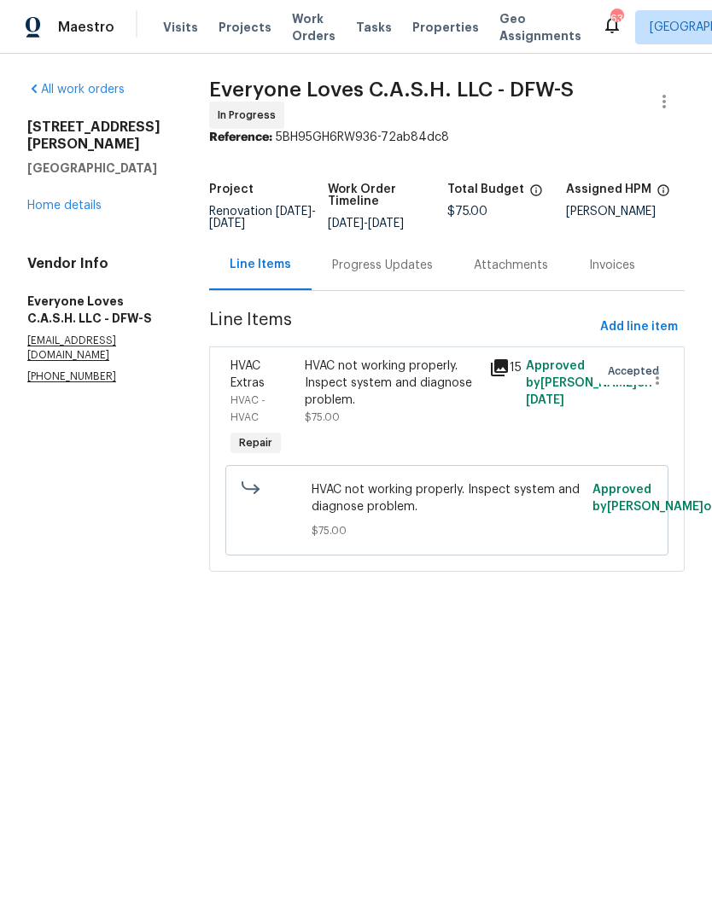
click at [507, 378] on icon at bounding box center [499, 367] width 20 height 20
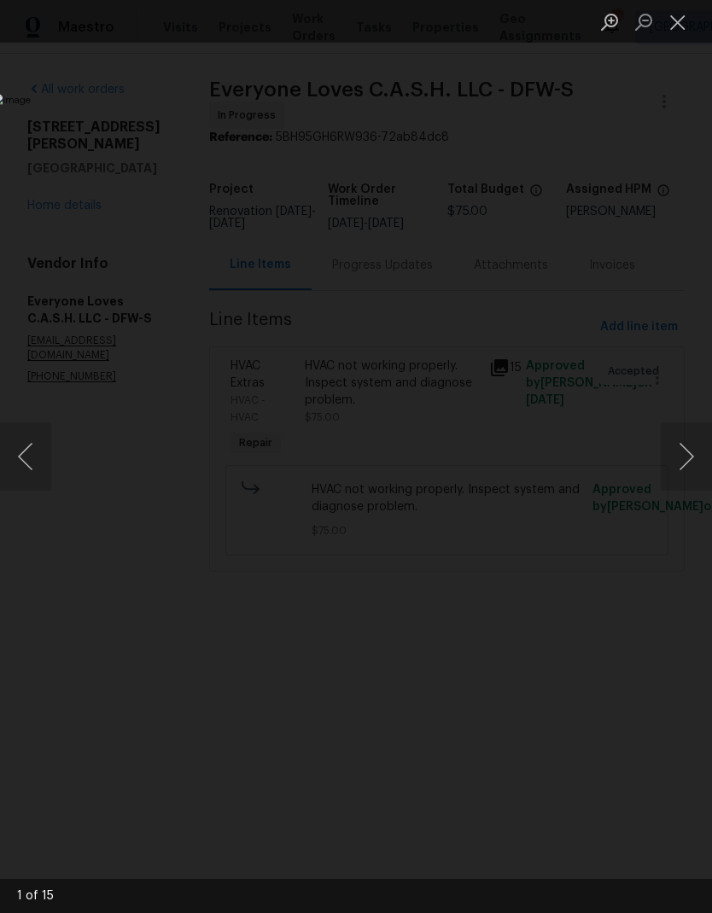
click at [690, 450] on button "Next image" at bounding box center [685, 456] width 51 height 68
click at [685, 462] on button "Next image" at bounding box center [685, 456] width 51 height 68
click at [683, 458] on button "Next image" at bounding box center [685, 456] width 51 height 68
click at [684, 445] on button "Next image" at bounding box center [685, 456] width 51 height 68
click at [681, 450] on button "Next image" at bounding box center [685, 456] width 51 height 68
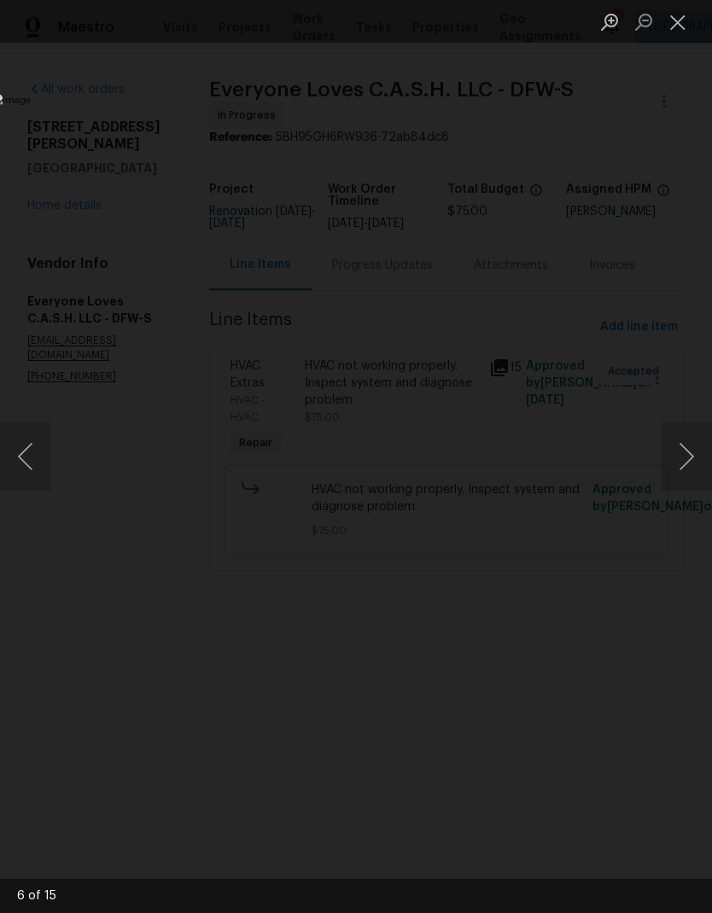
click at [683, 456] on button "Next image" at bounding box center [685, 456] width 51 height 68
click at [684, 453] on button "Next image" at bounding box center [685, 456] width 51 height 68
click at [683, 447] on button "Next image" at bounding box center [685, 456] width 51 height 68
click at [683, 448] on button "Next image" at bounding box center [685, 456] width 51 height 68
click at [677, 450] on button "Next image" at bounding box center [685, 456] width 51 height 68
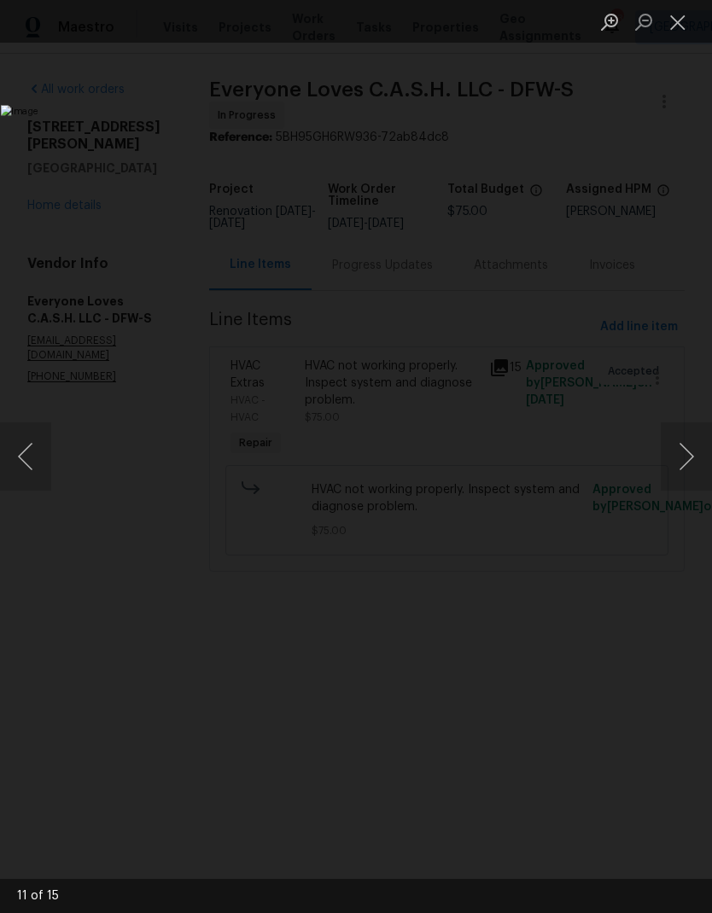
click at [679, 448] on button "Next image" at bounding box center [685, 456] width 51 height 68
click at [682, 454] on button "Next image" at bounding box center [685, 456] width 51 height 68
click at [683, 451] on button "Next image" at bounding box center [685, 456] width 51 height 68
click at [685, 456] on button "Next image" at bounding box center [685, 456] width 51 height 68
click at [31, 448] on button "Previous image" at bounding box center [25, 456] width 51 height 68
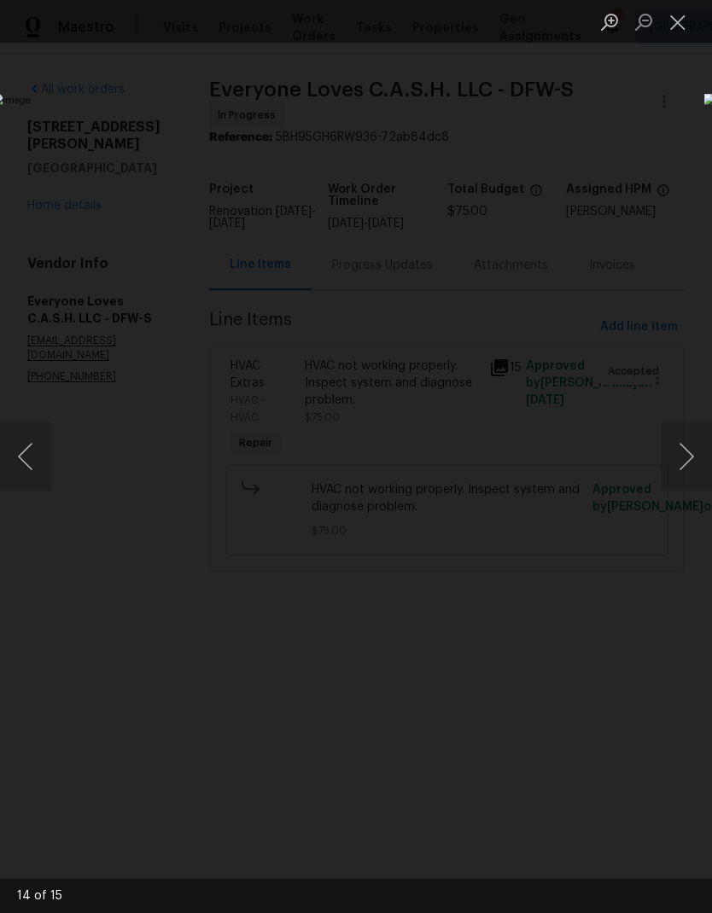
click at [683, 446] on button "Next image" at bounding box center [685, 456] width 51 height 68
click at [689, 451] on button "Next image" at bounding box center [685, 456] width 51 height 68
click at [684, 451] on button "Next image" at bounding box center [685, 456] width 51 height 68
click at [34, 444] on button "Previous image" at bounding box center [25, 456] width 51 height 68
click at [38, 441] on button "Previous image" at bounding box center [25, 456] width 51 height 68
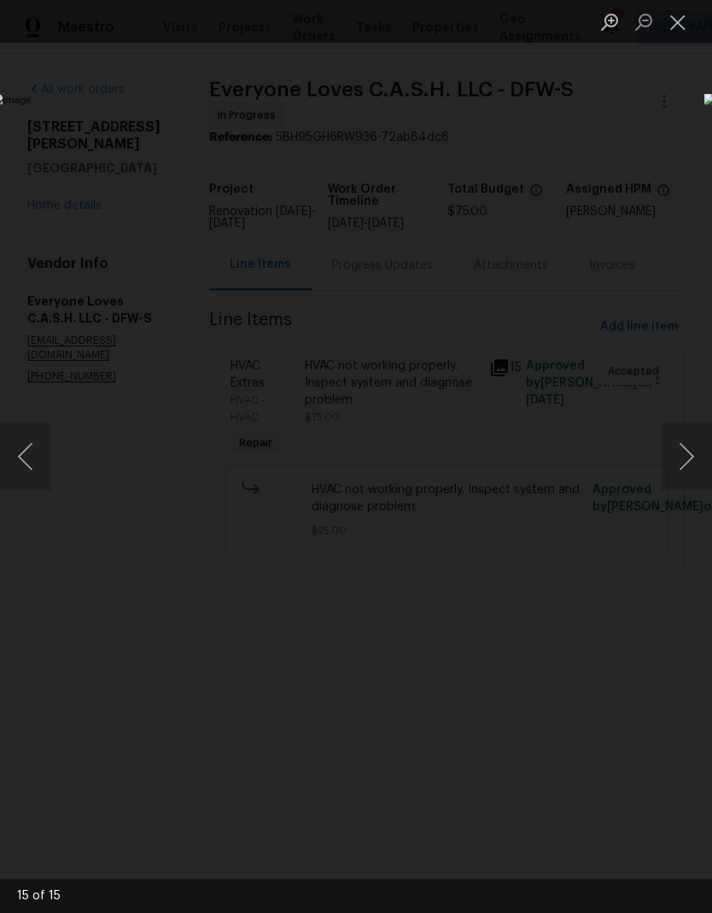
click at [40, 434] on button "Previous image" at bounding box center [25, 456] width 51 height 68
click at [38, 448] on button "Previous image" at bounding box center [25, 456] width 51 height 68
click at [682, 22] on button "Close lightbox" at bounding box center [677, 22] width 34 height 30
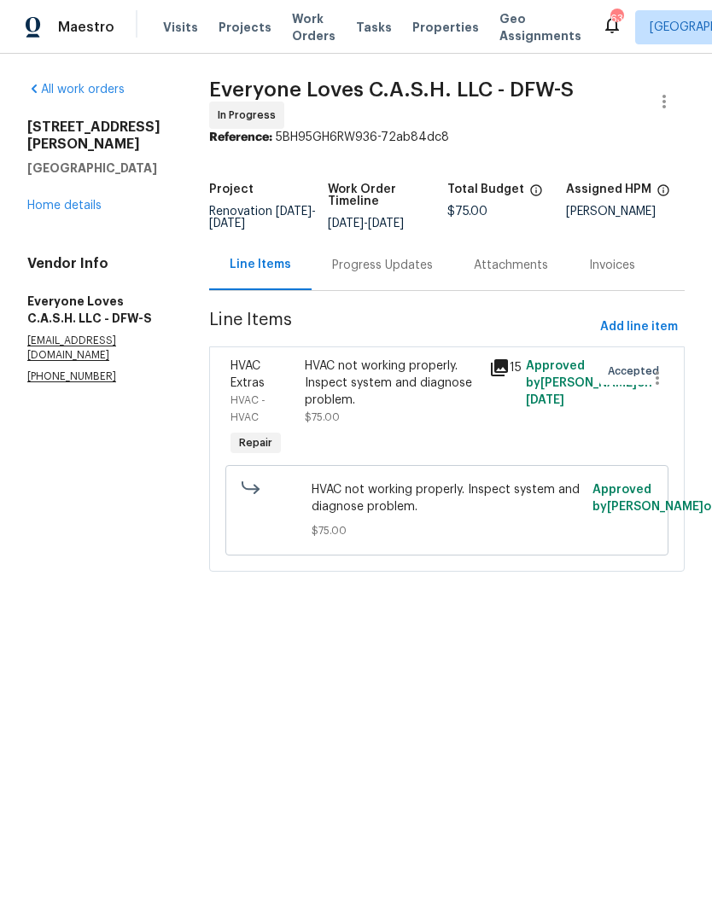
click at [416, 274] on div "Progress Updates" at bounding box center [382, 265] width 101 height 17
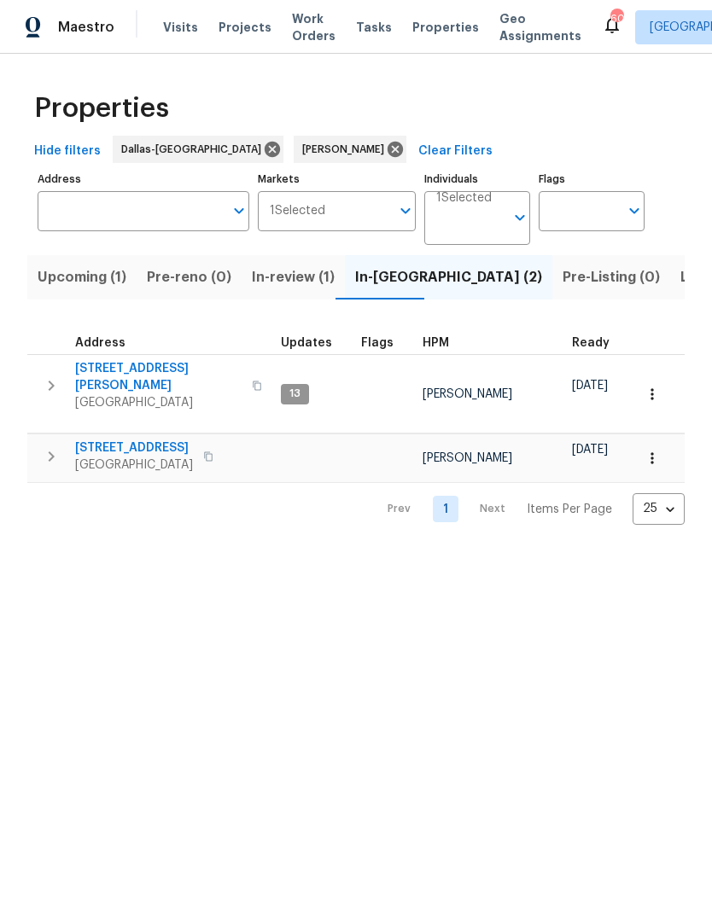
click at [88, 289] on span "Upcoming (1)" at bounding box center [82, 277] width 89 height 24
